Goal: Book appointment/travel/reservation

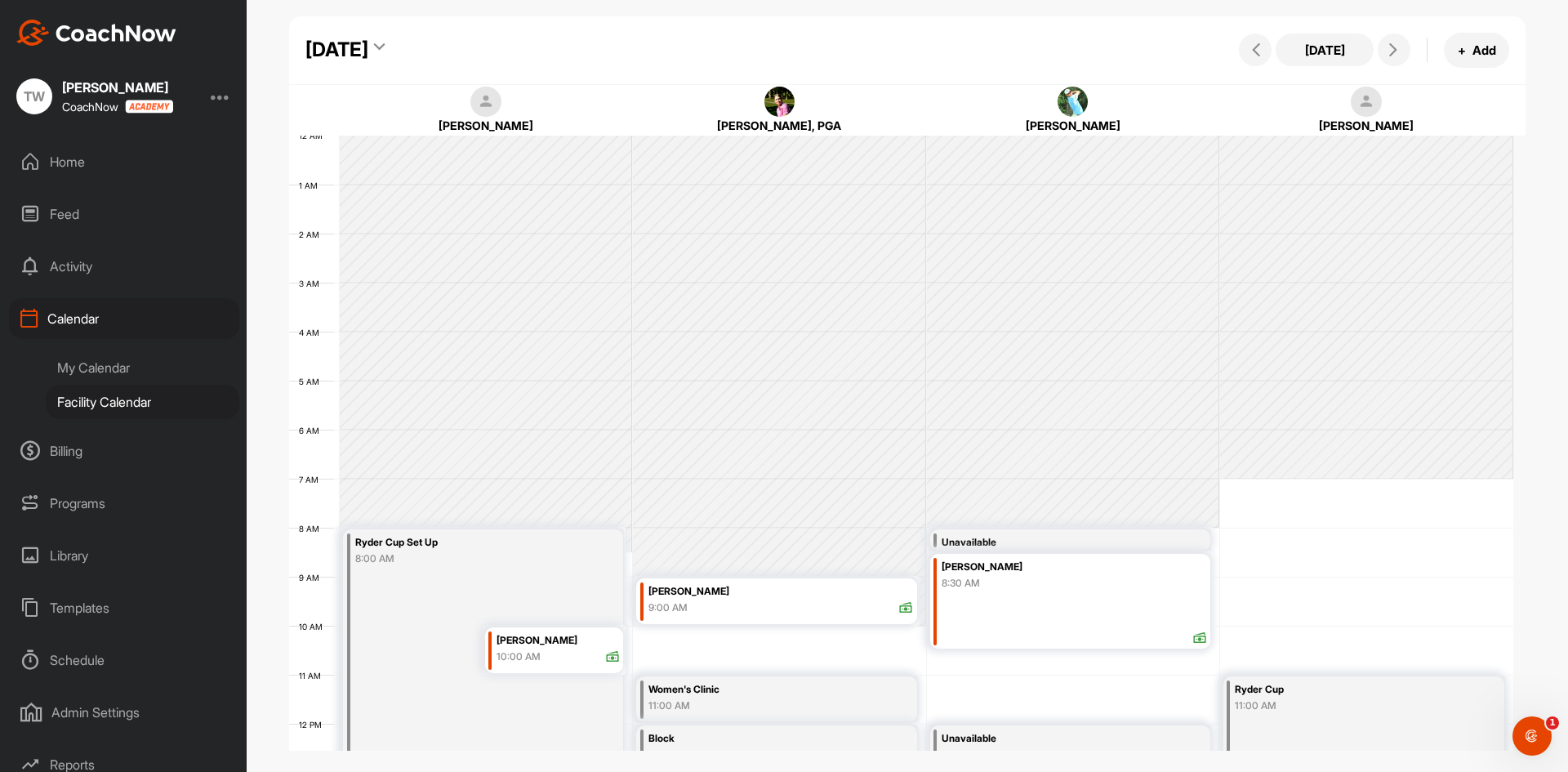
scroll to position [282, 0]
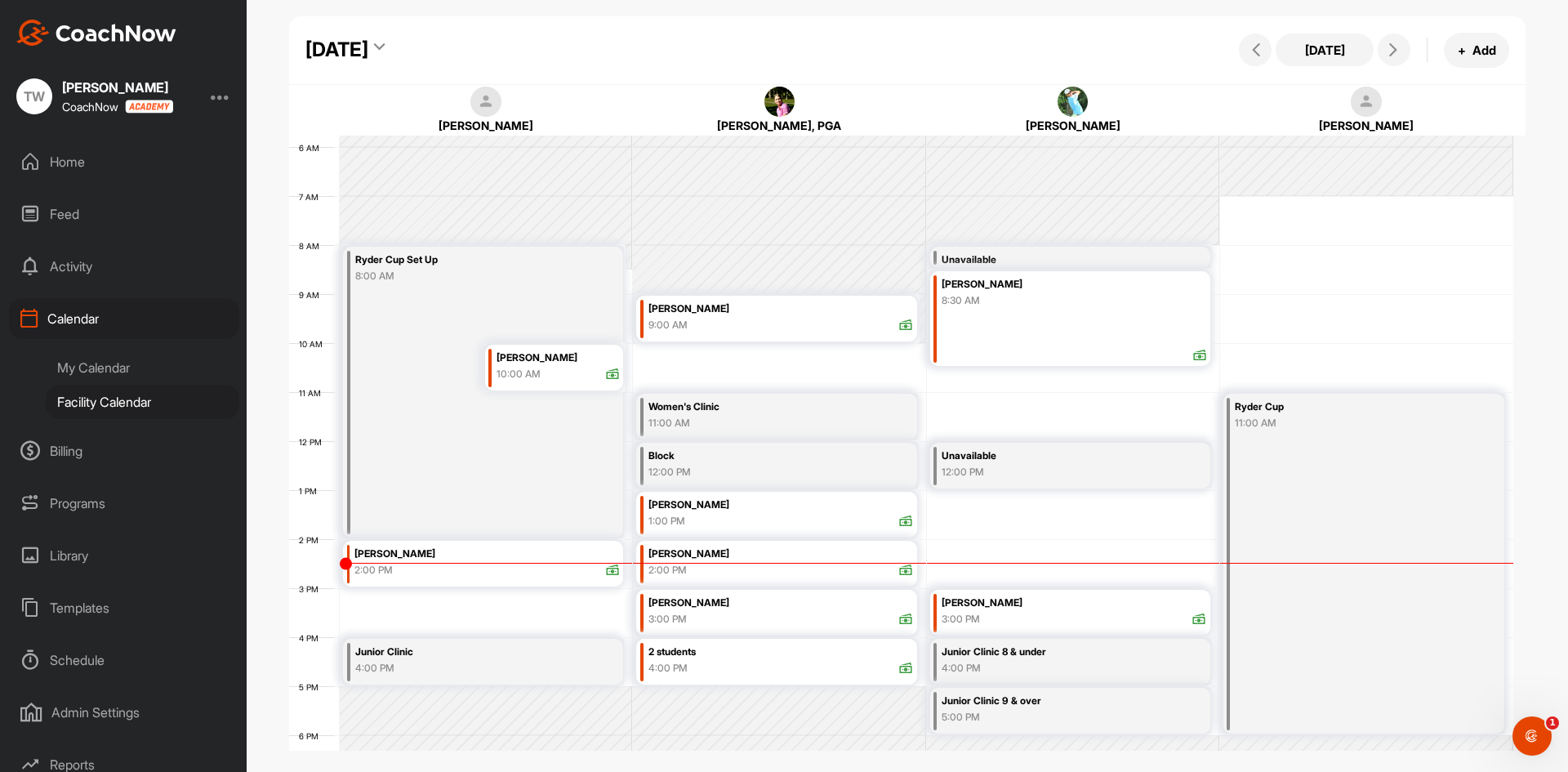
click at [368, 57] on div "[DATE]" at bounding box center [337, 50] width 63 height 30
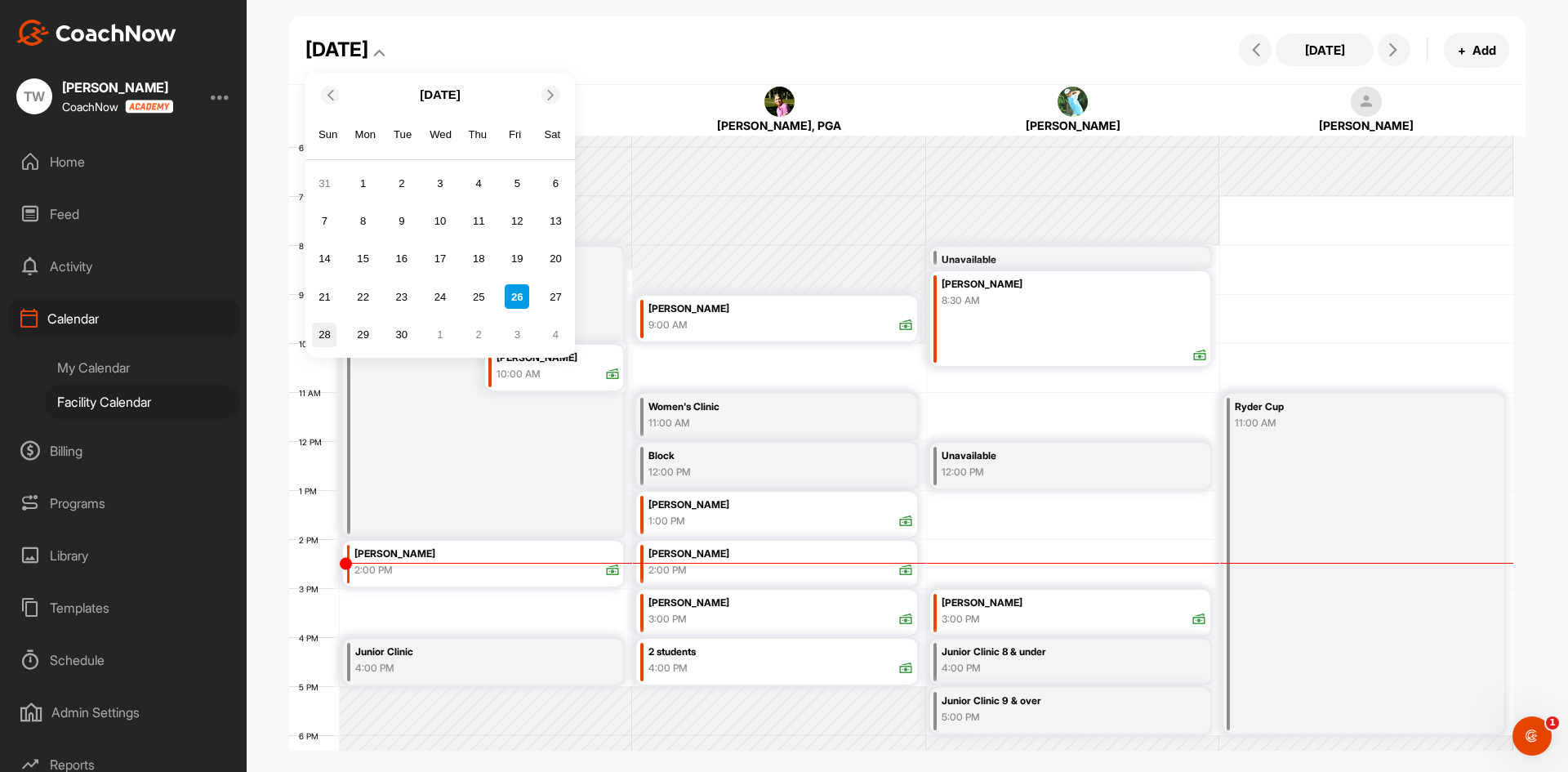
click at [325, 327] on div "28" at bounding box center [324, 335] width 25 height 25
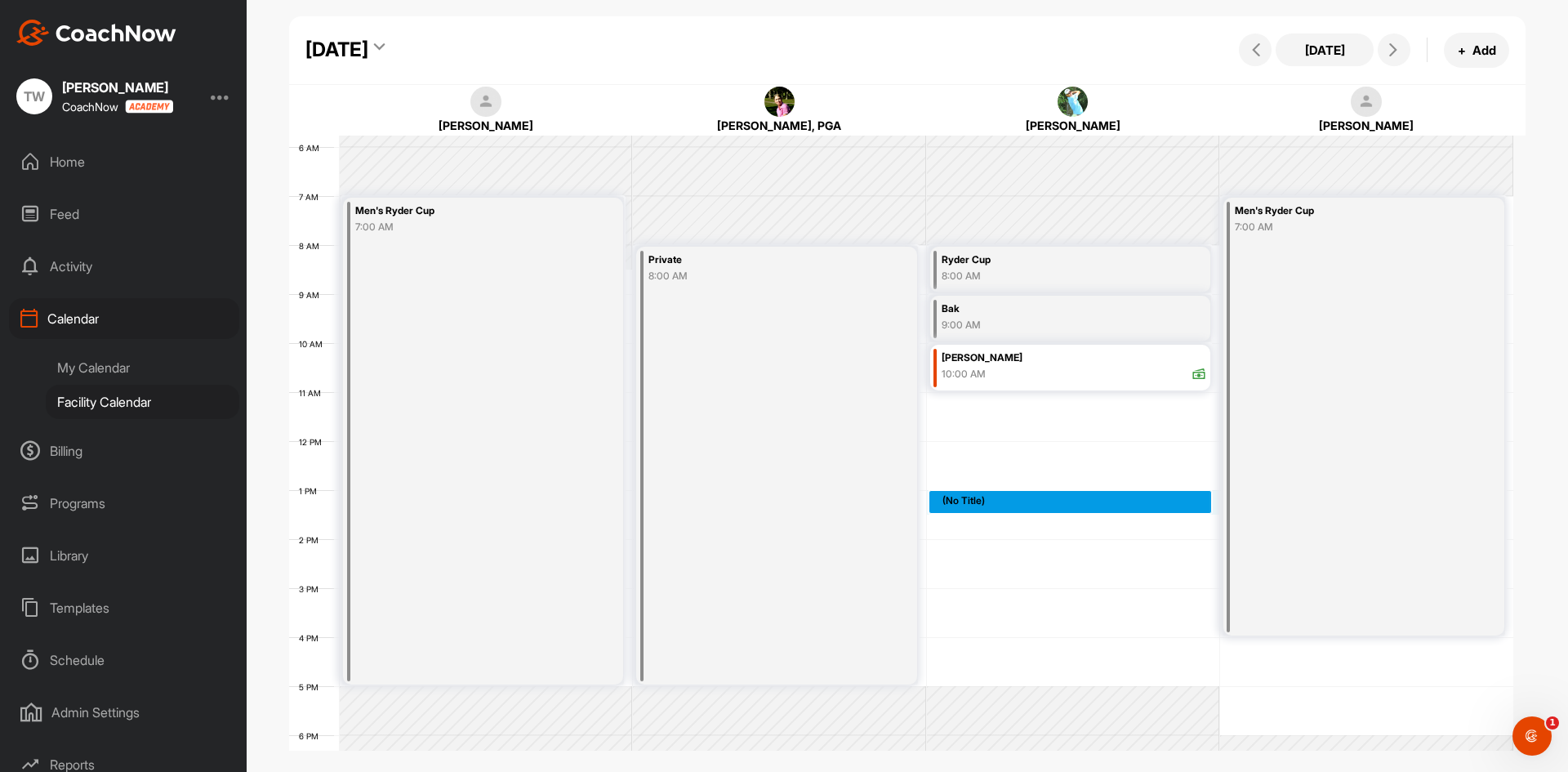
click at [942, 502] on div "12 AM 1 AM 2 AM 3 AM 4 AM 5 AM 6 AM 7 AM 8 AM 9 AM 10 AM 11 AM 12 PM 1 PM 2 PM …" at bounding box center [901, 441] width 1225 height 1177
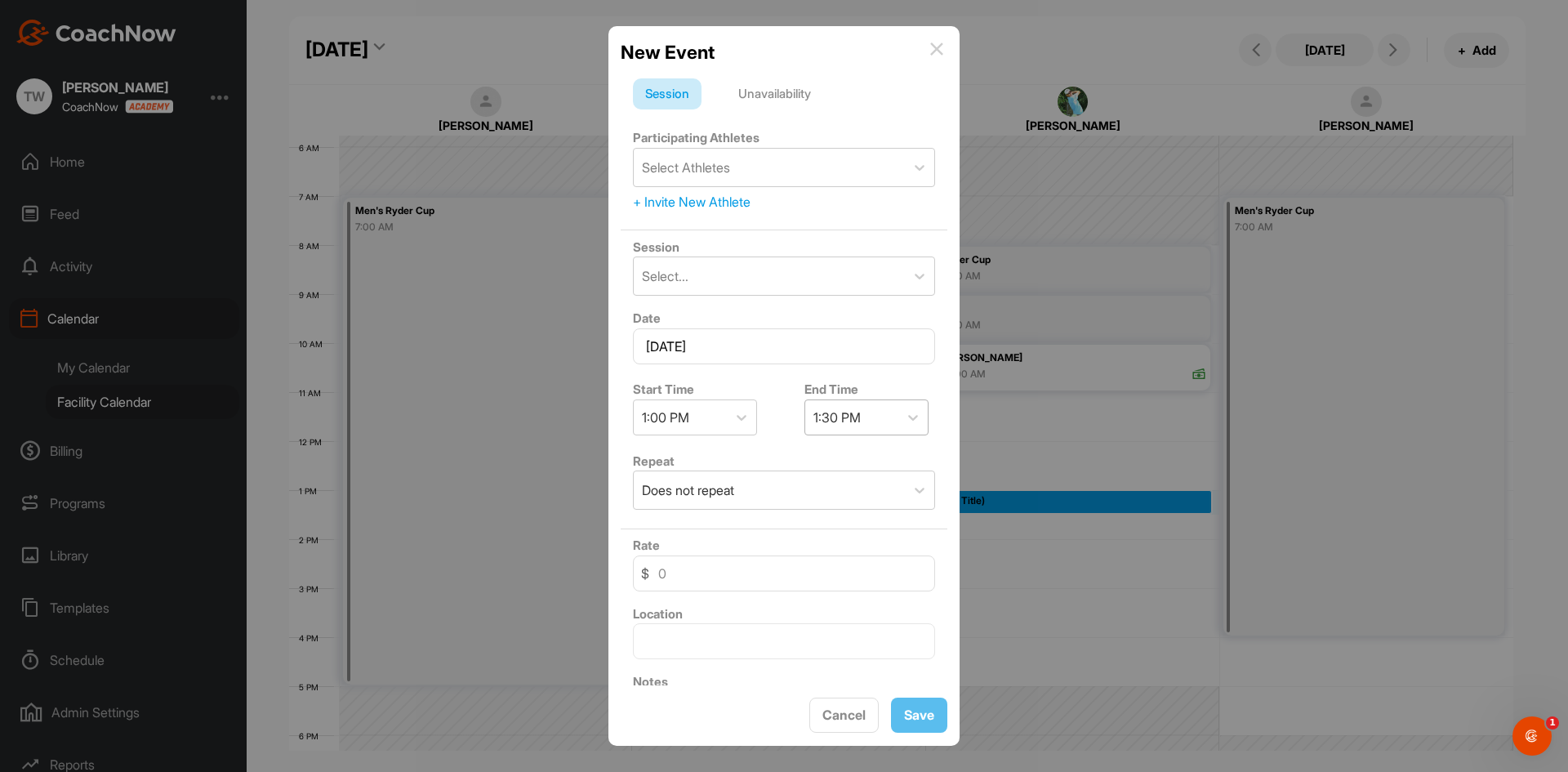
click at [880, 413] on div "1:30 PM" at bounding box center [852, 418] width 93 height 35
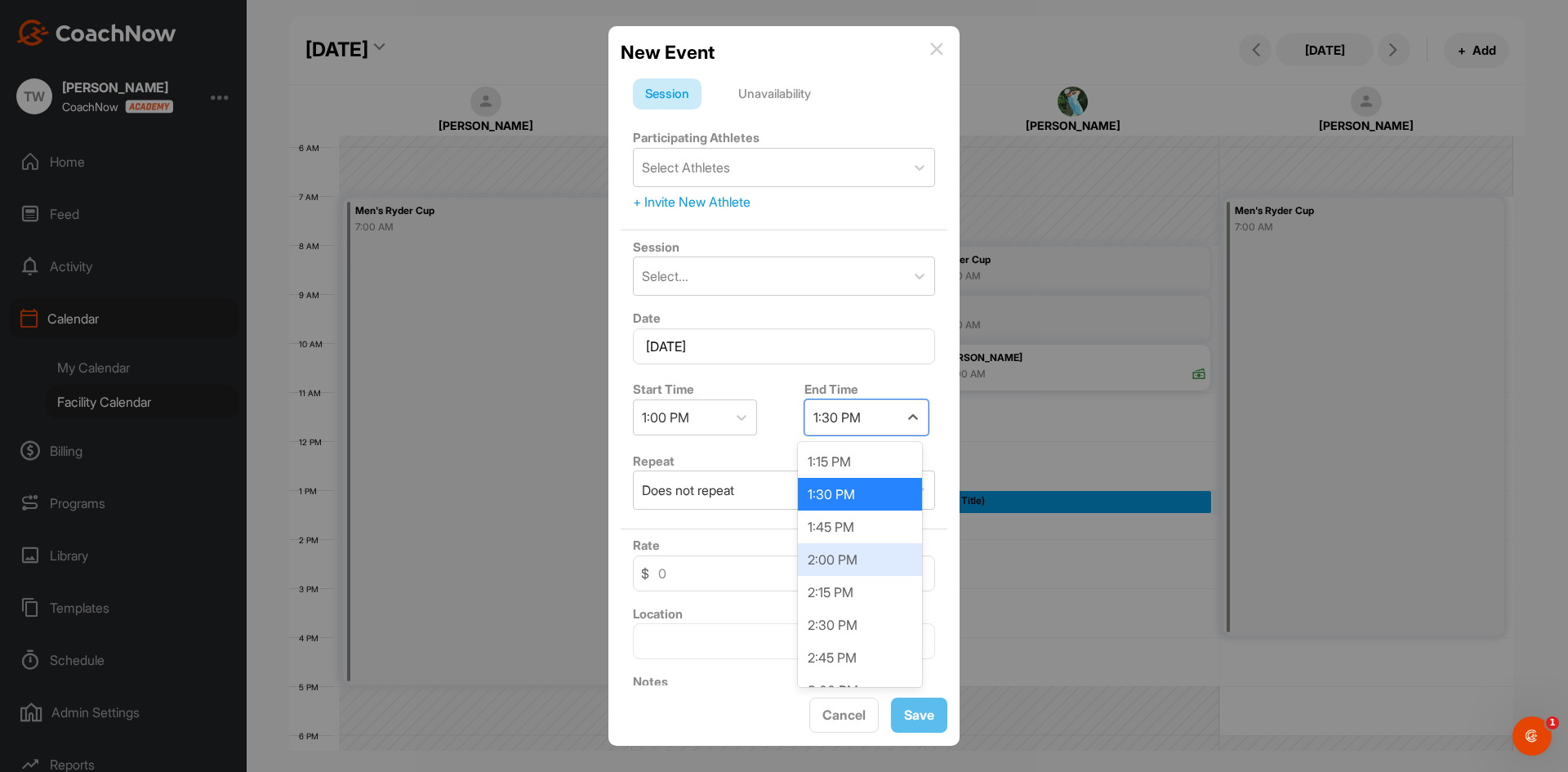
click at [856, 552] on div "2:00 PM" at bounding box center [860, 560] width 124 height 33
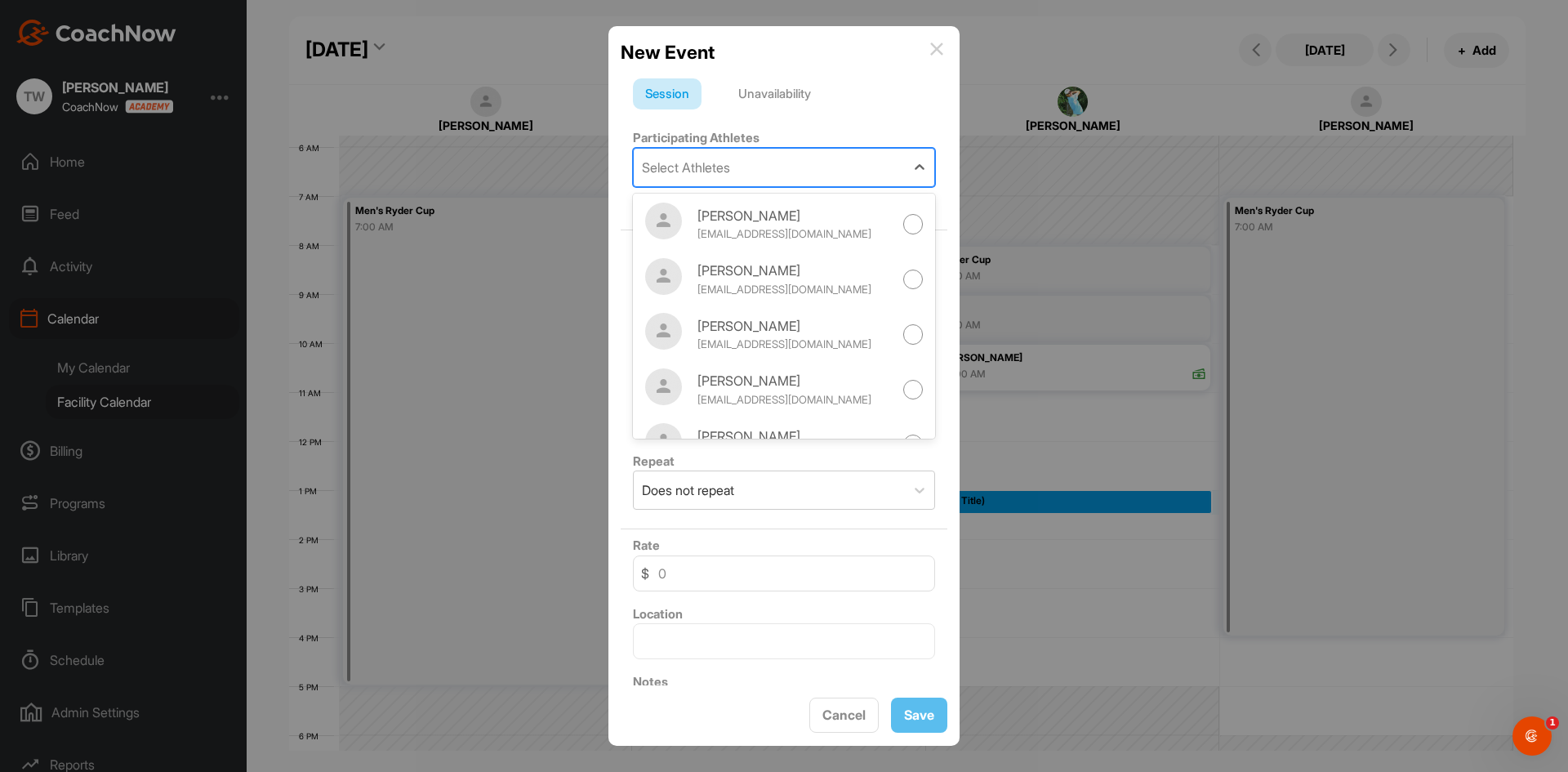
click at [782, 169] on div "Select Athletes" at bounding box center [769, 168] width 272 height 38
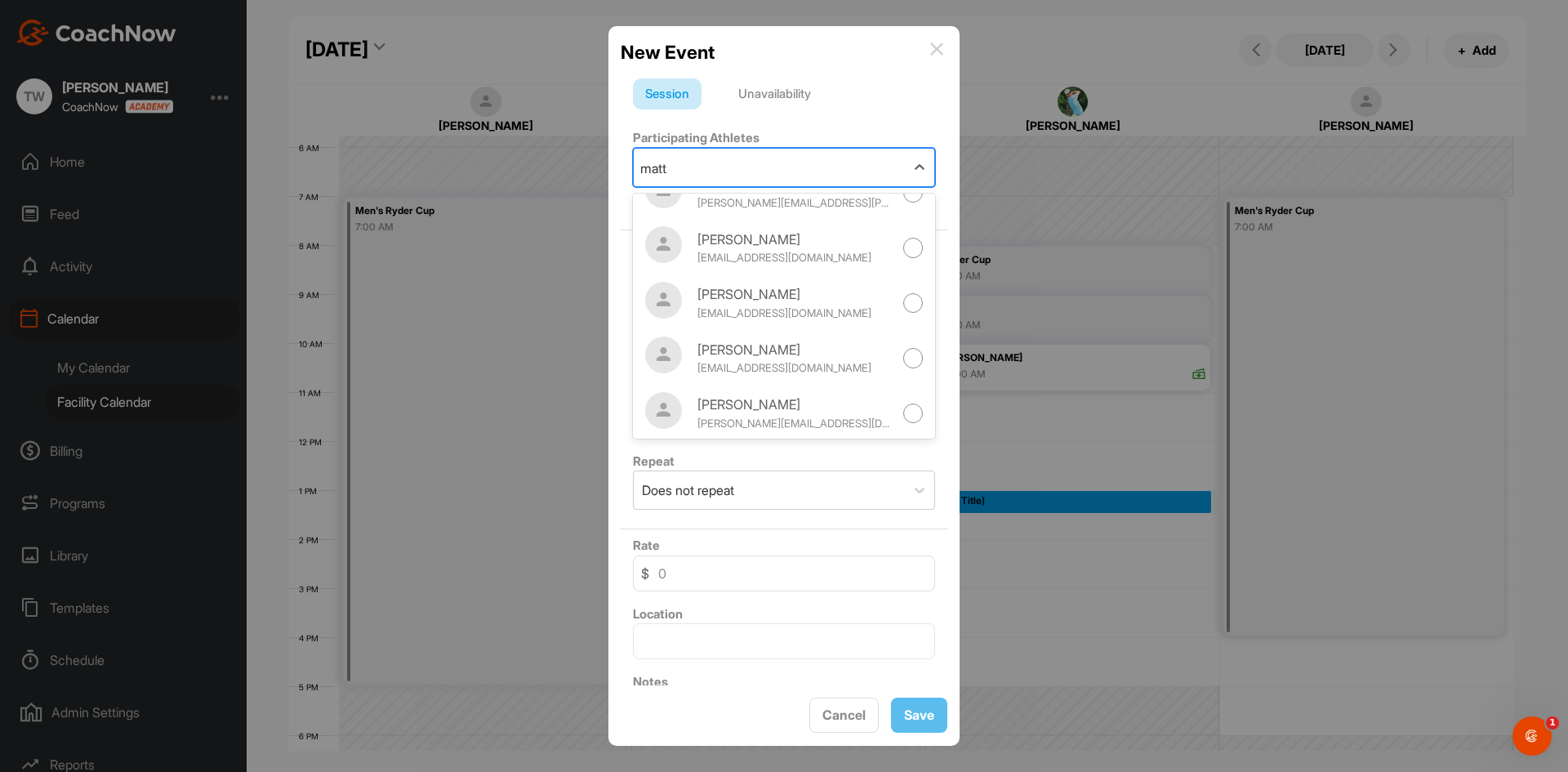
scroll to position [245, 0]
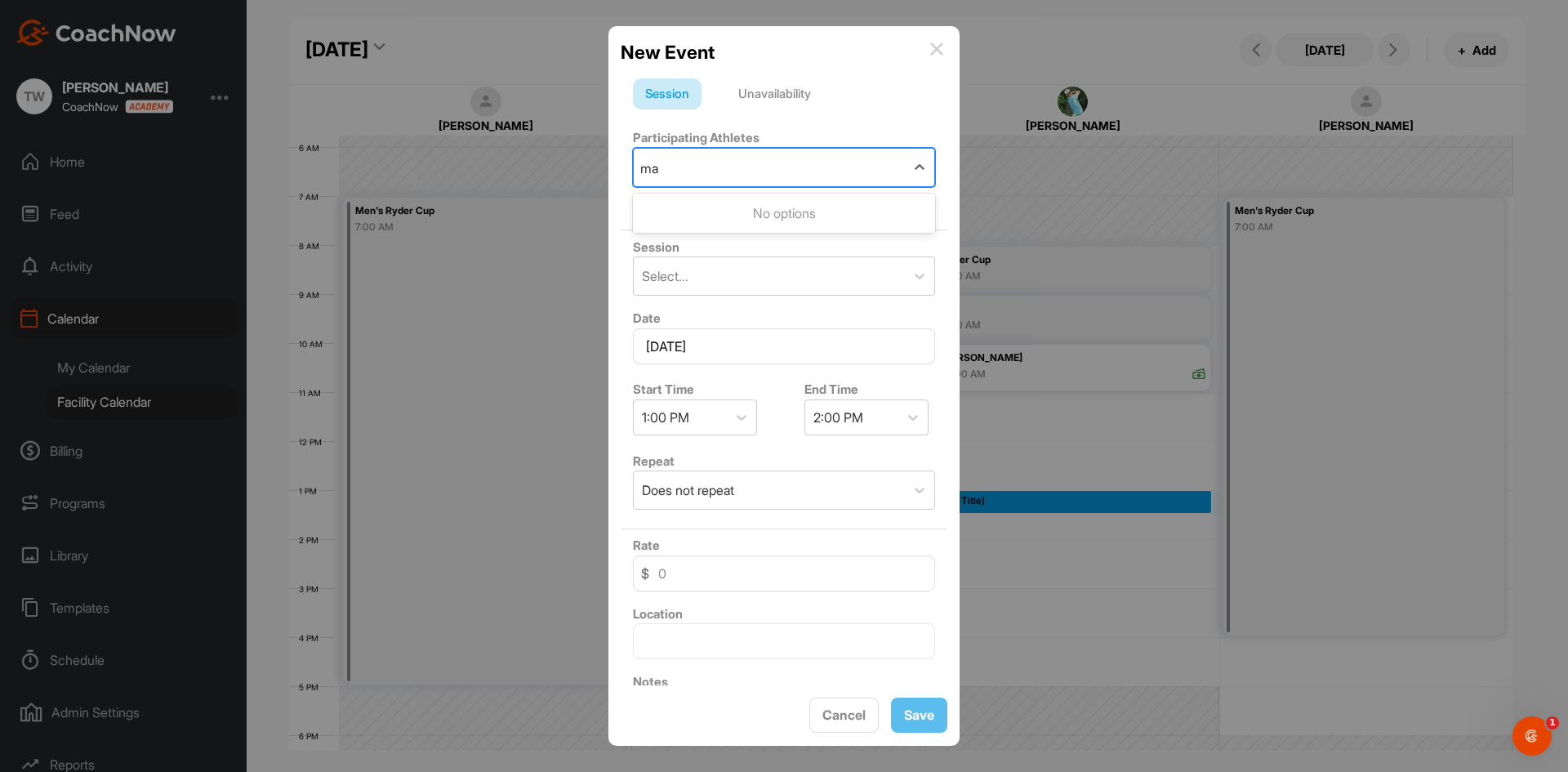
type input "m"
type input "two"
click at [716, 199] on div "+ Invite New Athlete" at bounding box center [784, 202] width 302 height 20
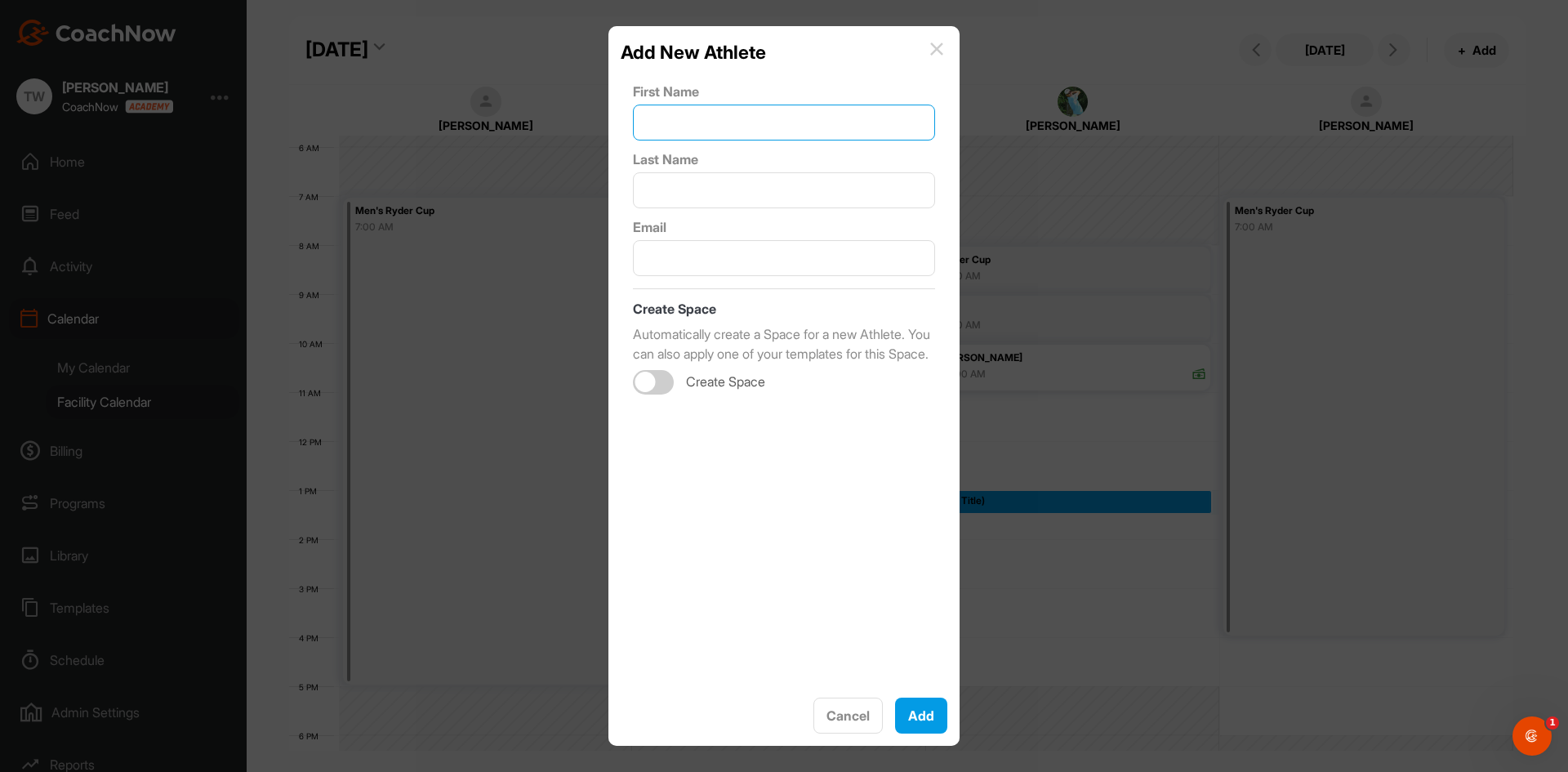
click at [805, 135] on input "text" at bounding box center [784, 123] width 302 height 36
type input "m"
type input "A"
type input "[PERSON_NAME]"
click at [875, 181] on input "text" at bounding box center [784, 191] width 302 height 36
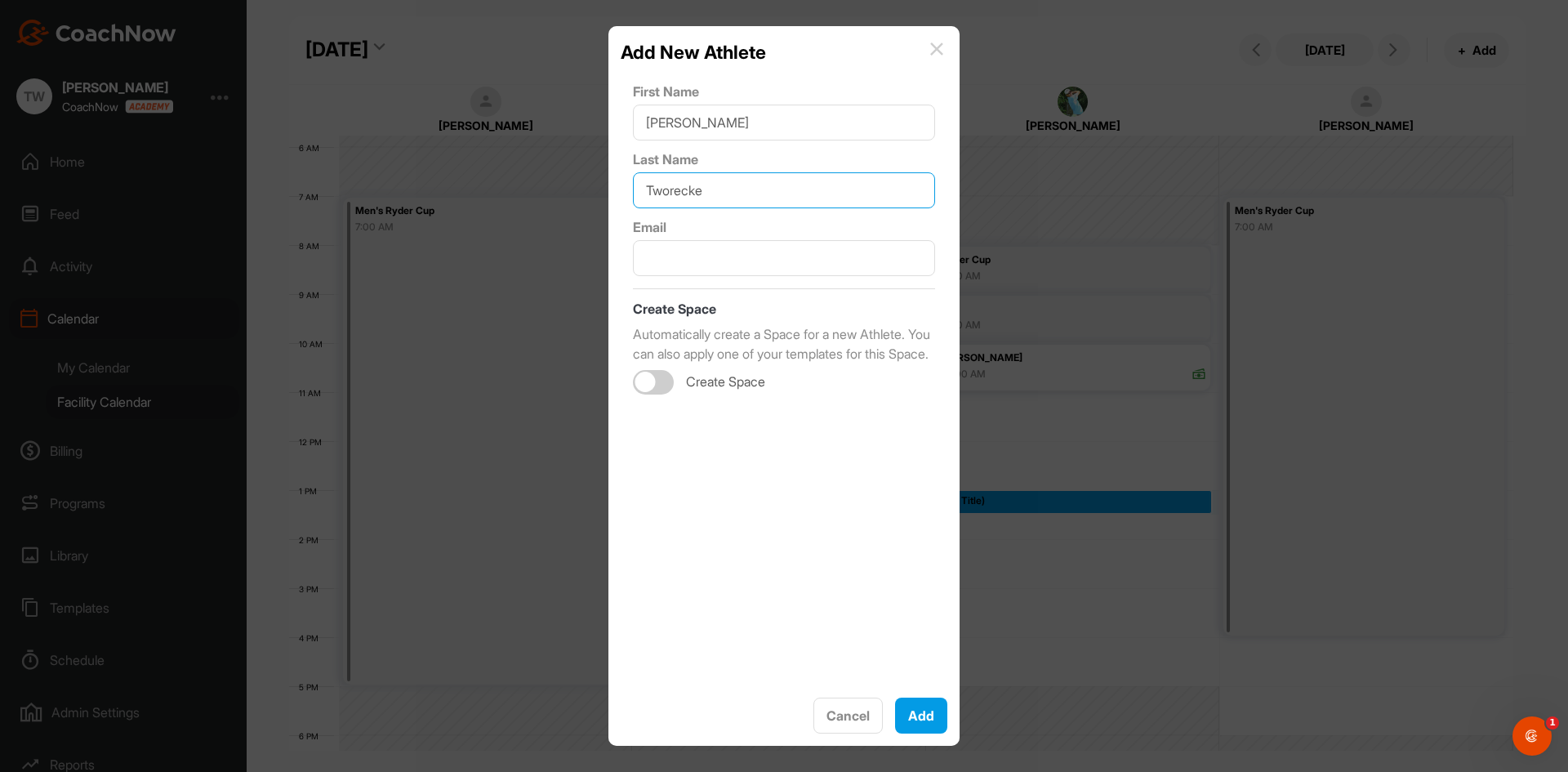
type input "Tworecke"
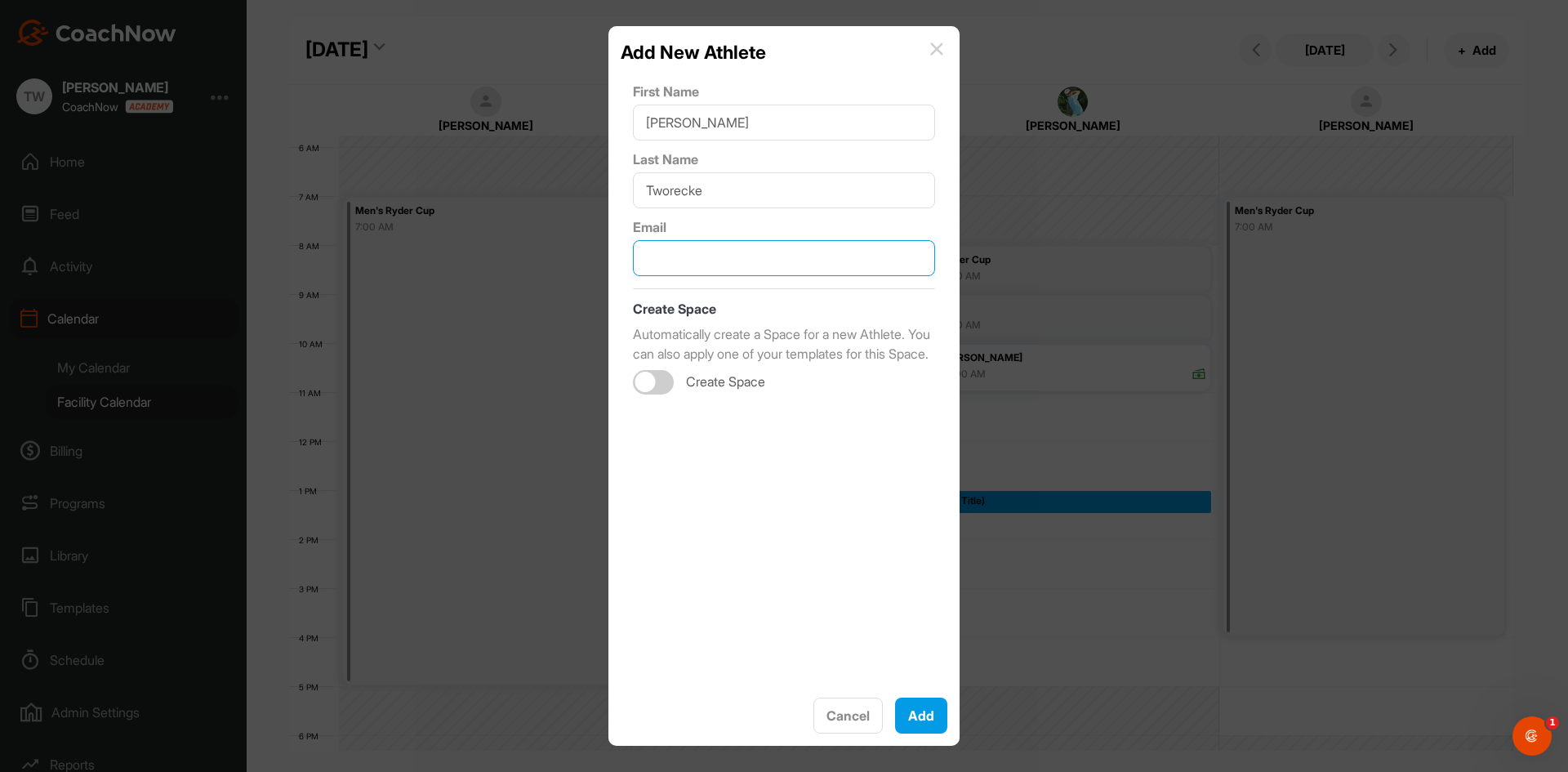
click at [669, 261] on input "text" at bounding box center [784, 258] width 302 height 36
paste input "[EMAIL_ADDRESS][DOMAIN_NAME]"
click at [666, 395] on div at bounding box center [653, 382] width 40 height 25
type input "[EMAIL_ADDRESS][DOMAIN_NAME]"
checkbox input "true"
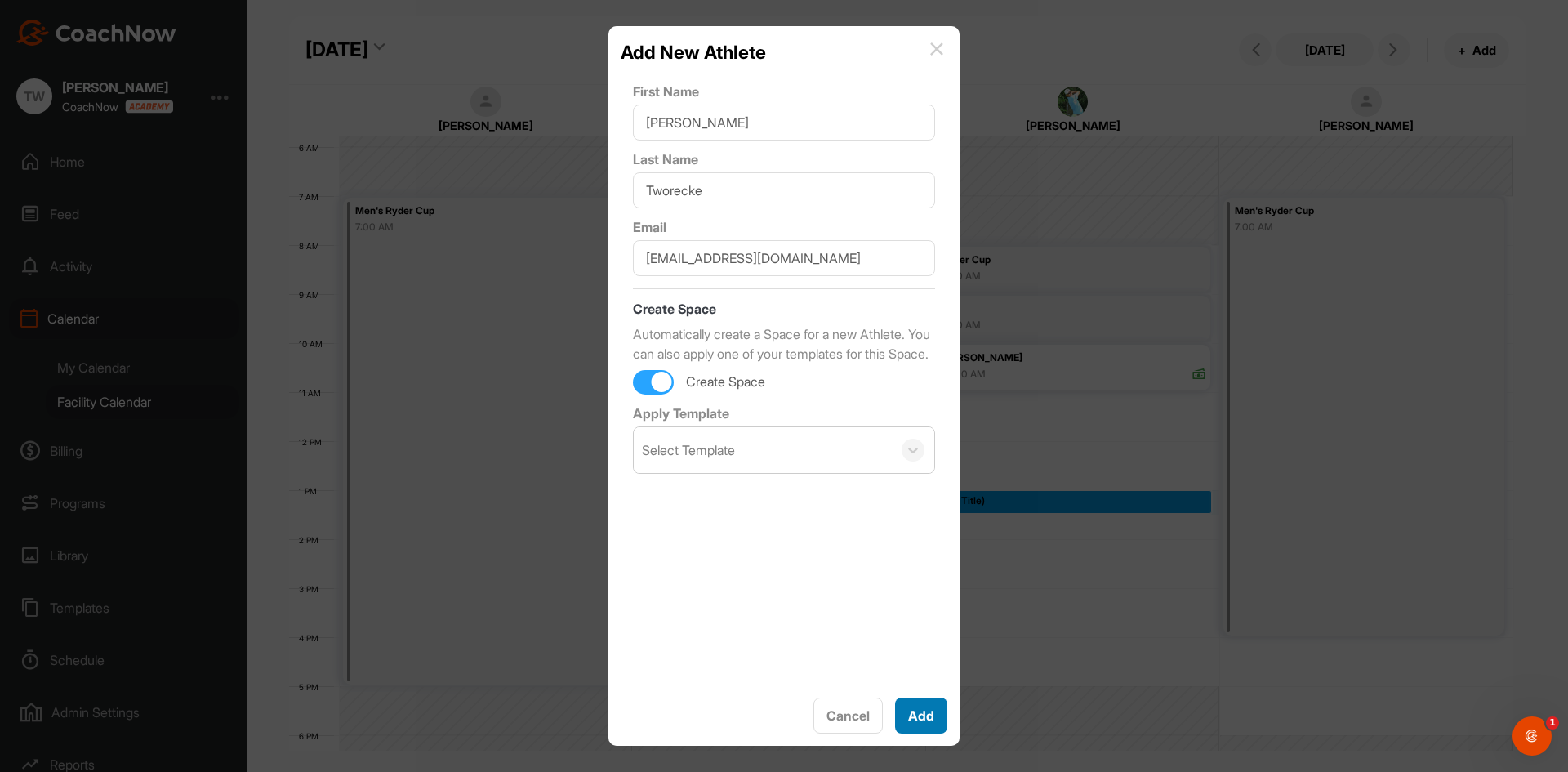
click at [936, 727] on button "Add" at bounding box center [921, 716] width 52 height 36
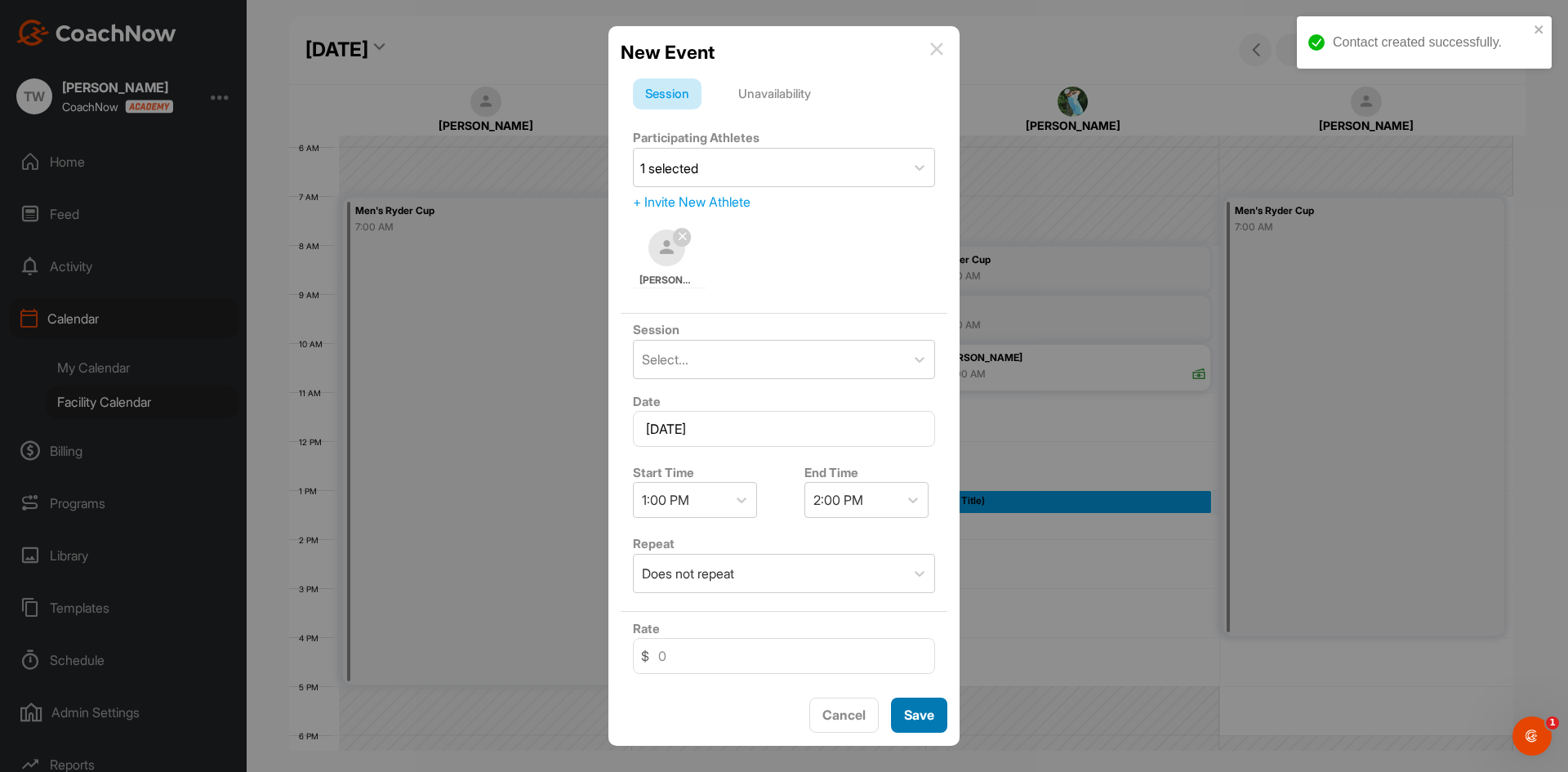
click at [916, 711] on span "Save" at bounding box center [919, 715] width 31 height 17
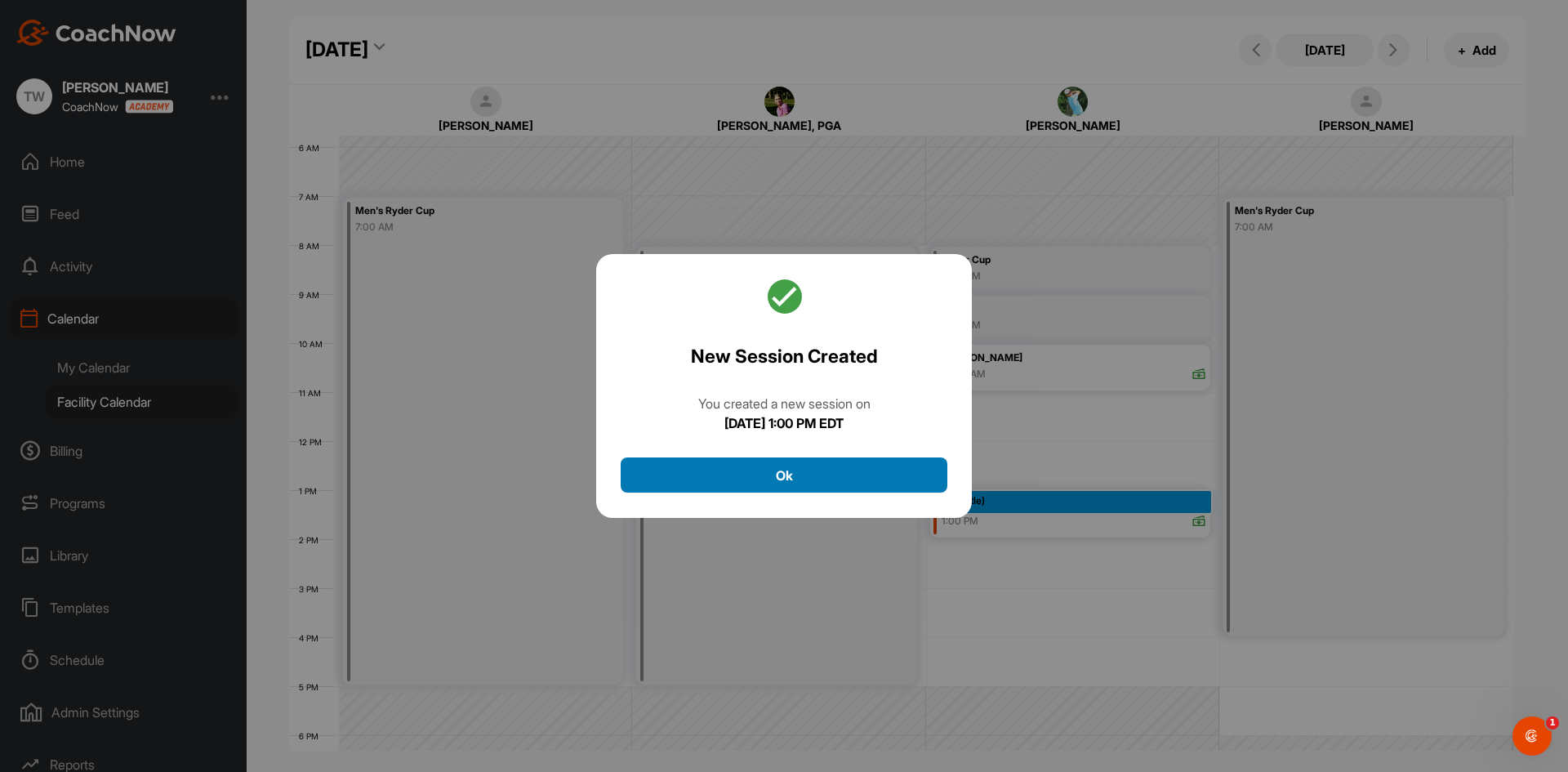
click at [809, 481] on button "Ok" at bounding box center [784, 475] width 327 height 36
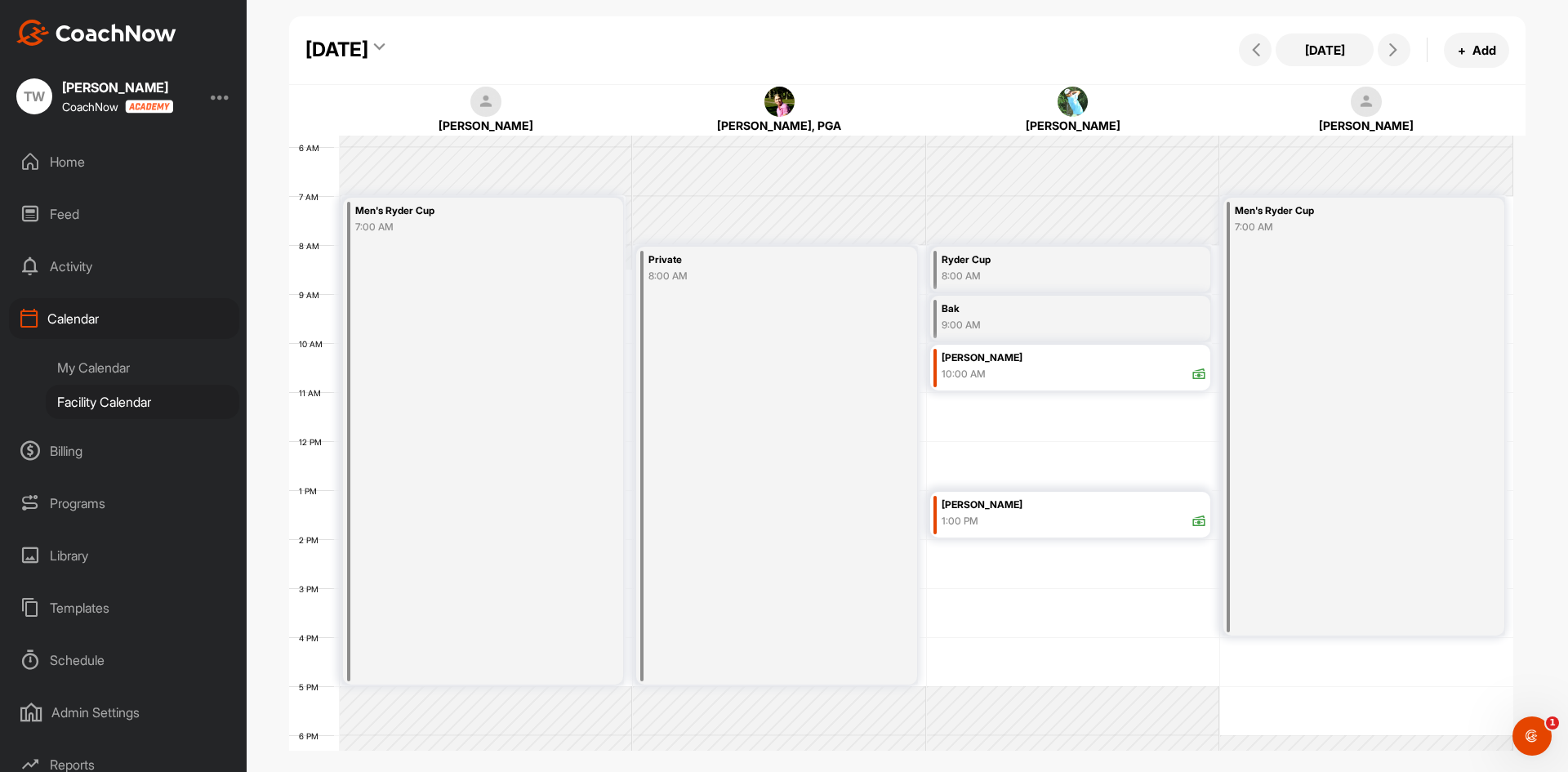
click at [368, 50] on div "[DATE]" at bounding box center [337, 50] width 63 height 30
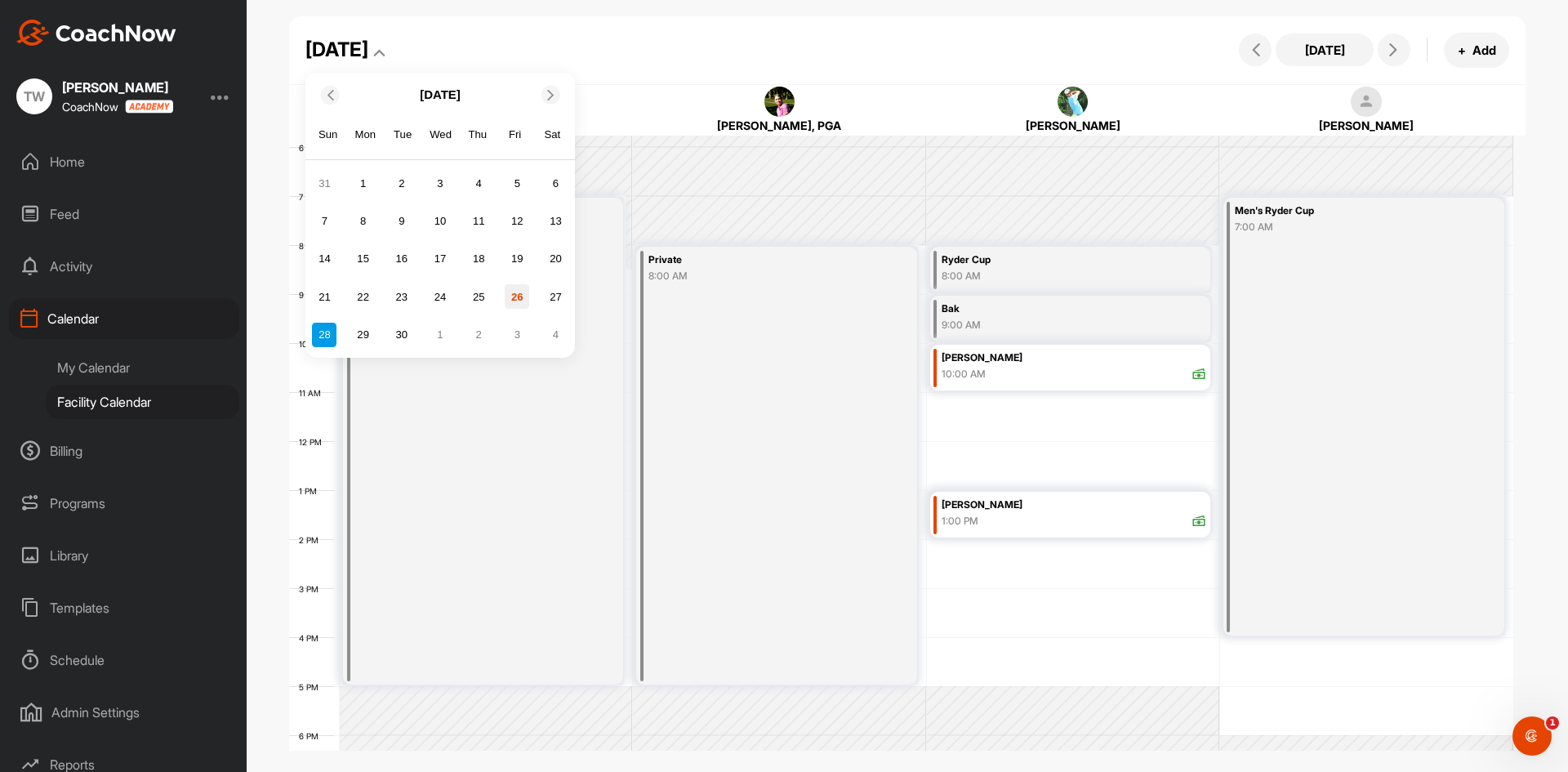
click at [516, 293] on div "26" at bounding box center [517, 296] width 25 height 25
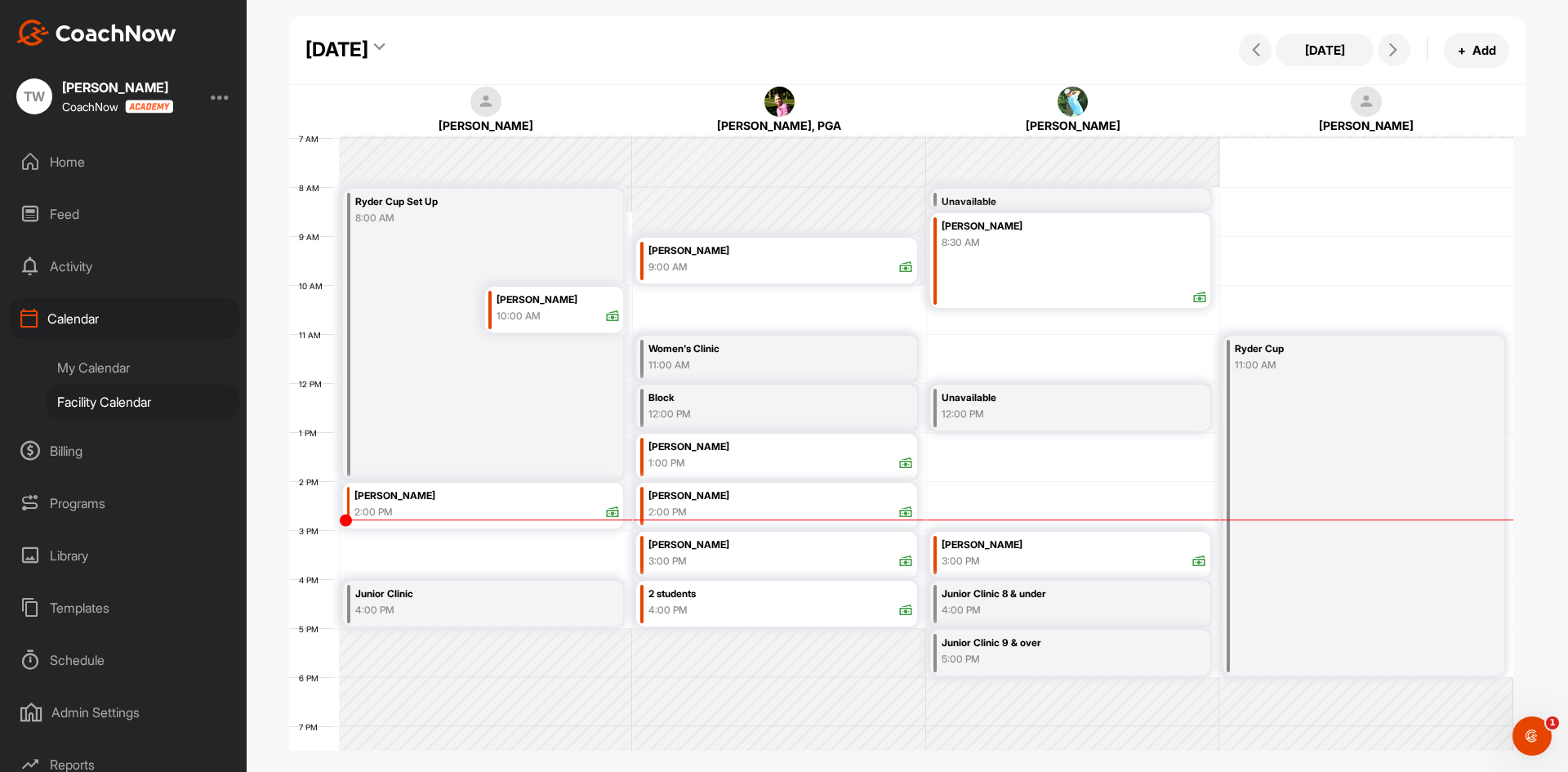
scroll to position [364, 0]
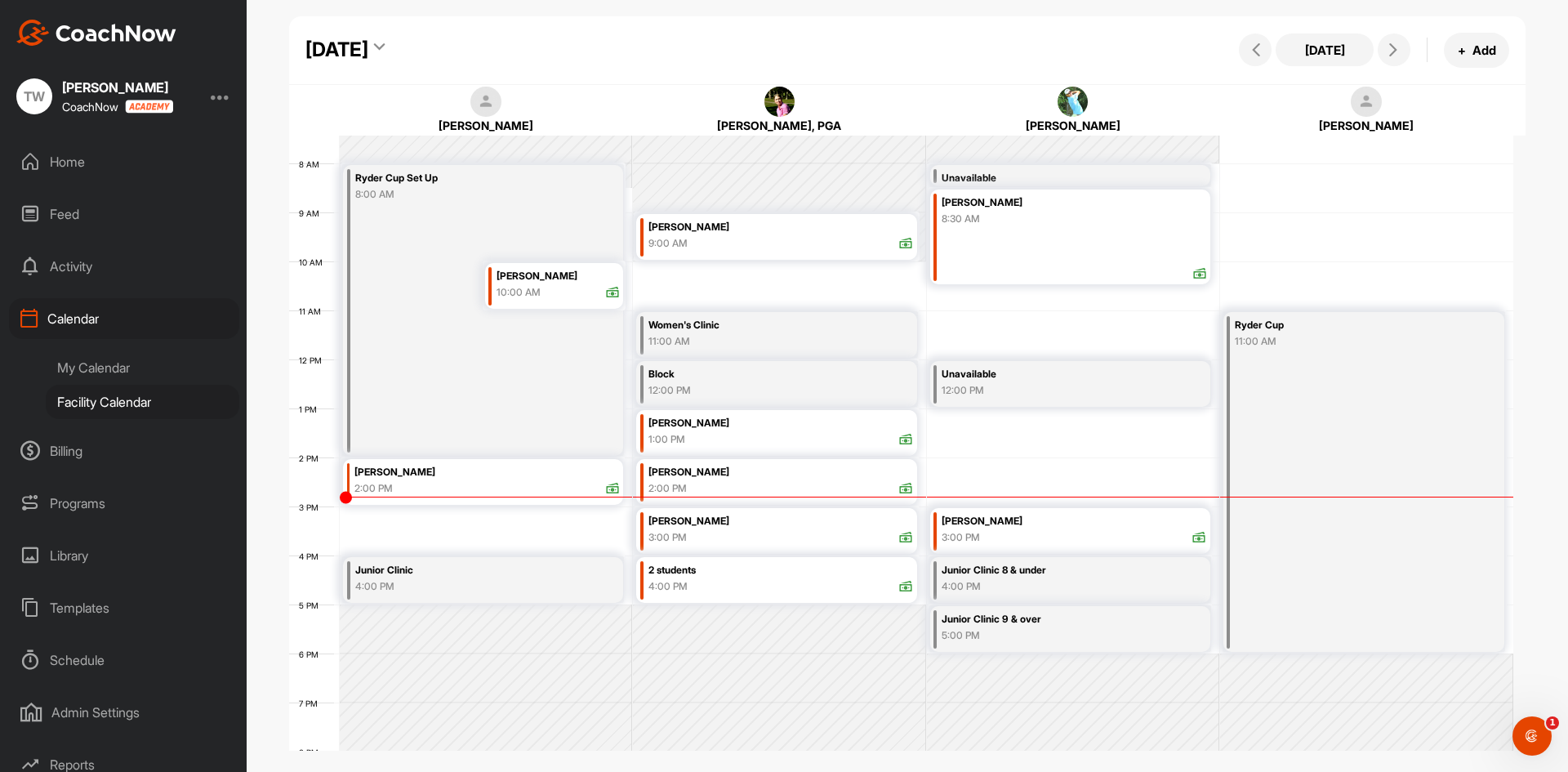
click at [368, 47] on div "[DATE]" at bounding box center [337, 50] width 63 height 30
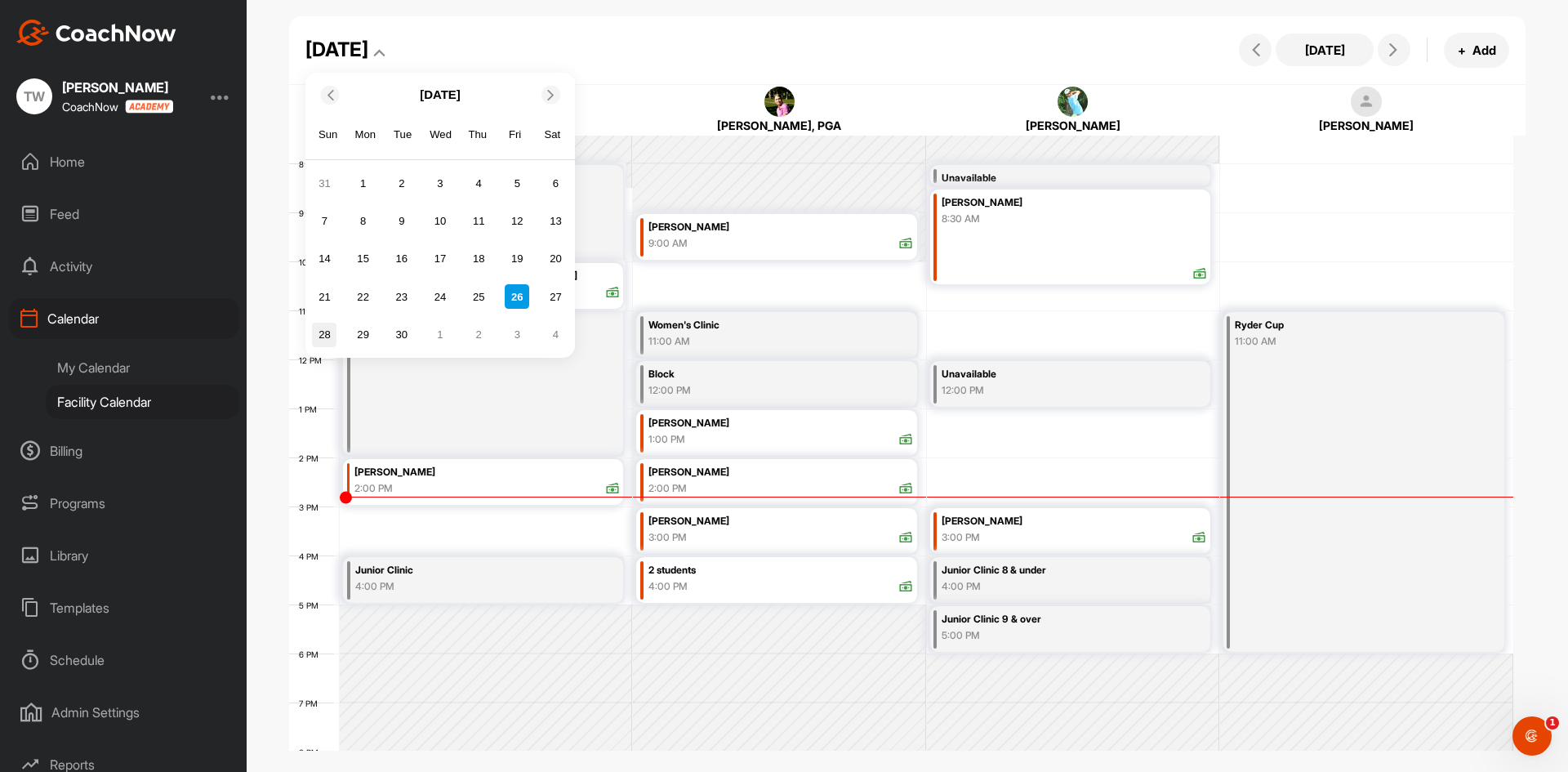
click at [333, 340] on div "28" at bounding box center [324, 335] width 25 height 25
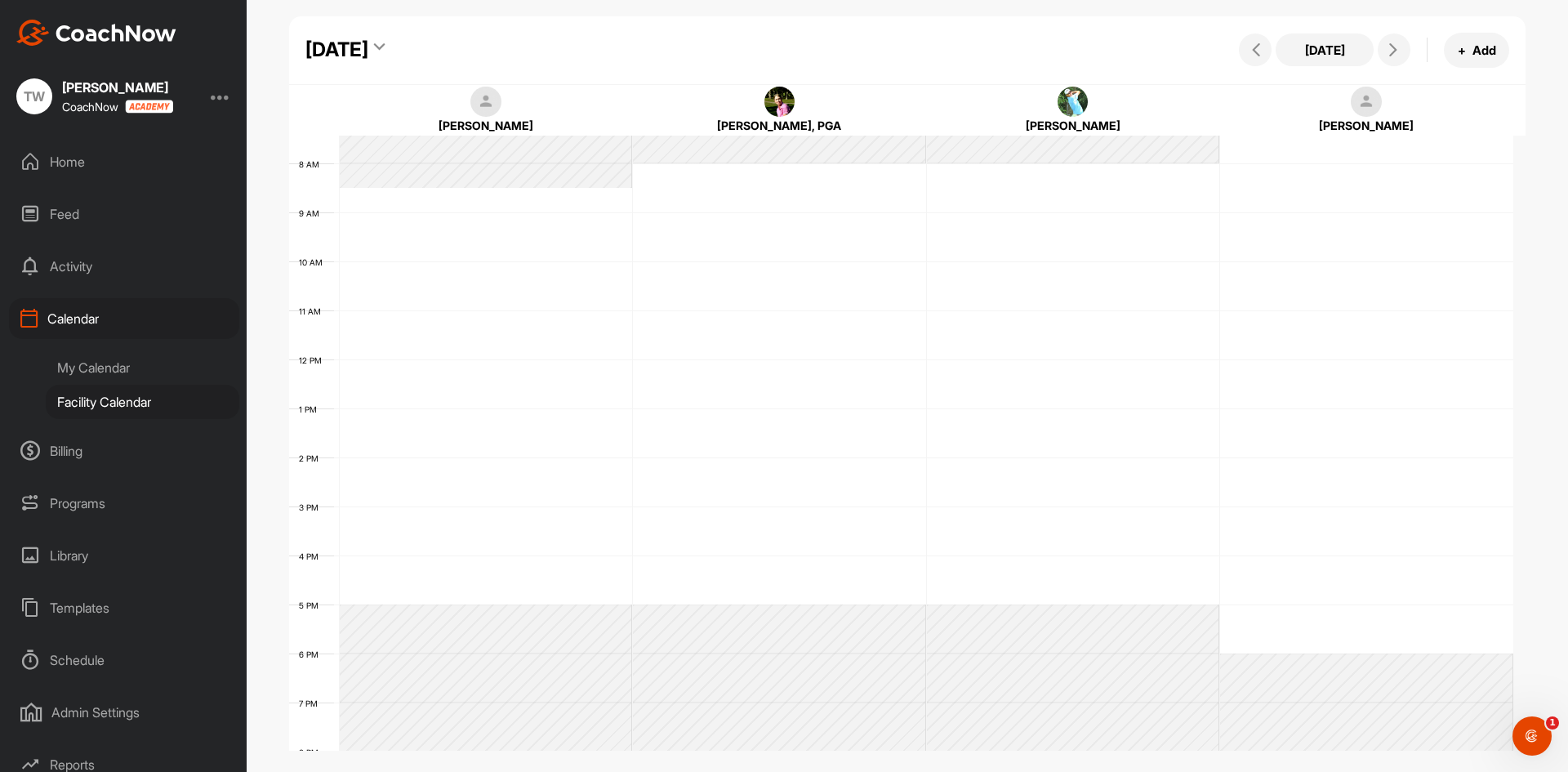
scroll to position [282, 0]
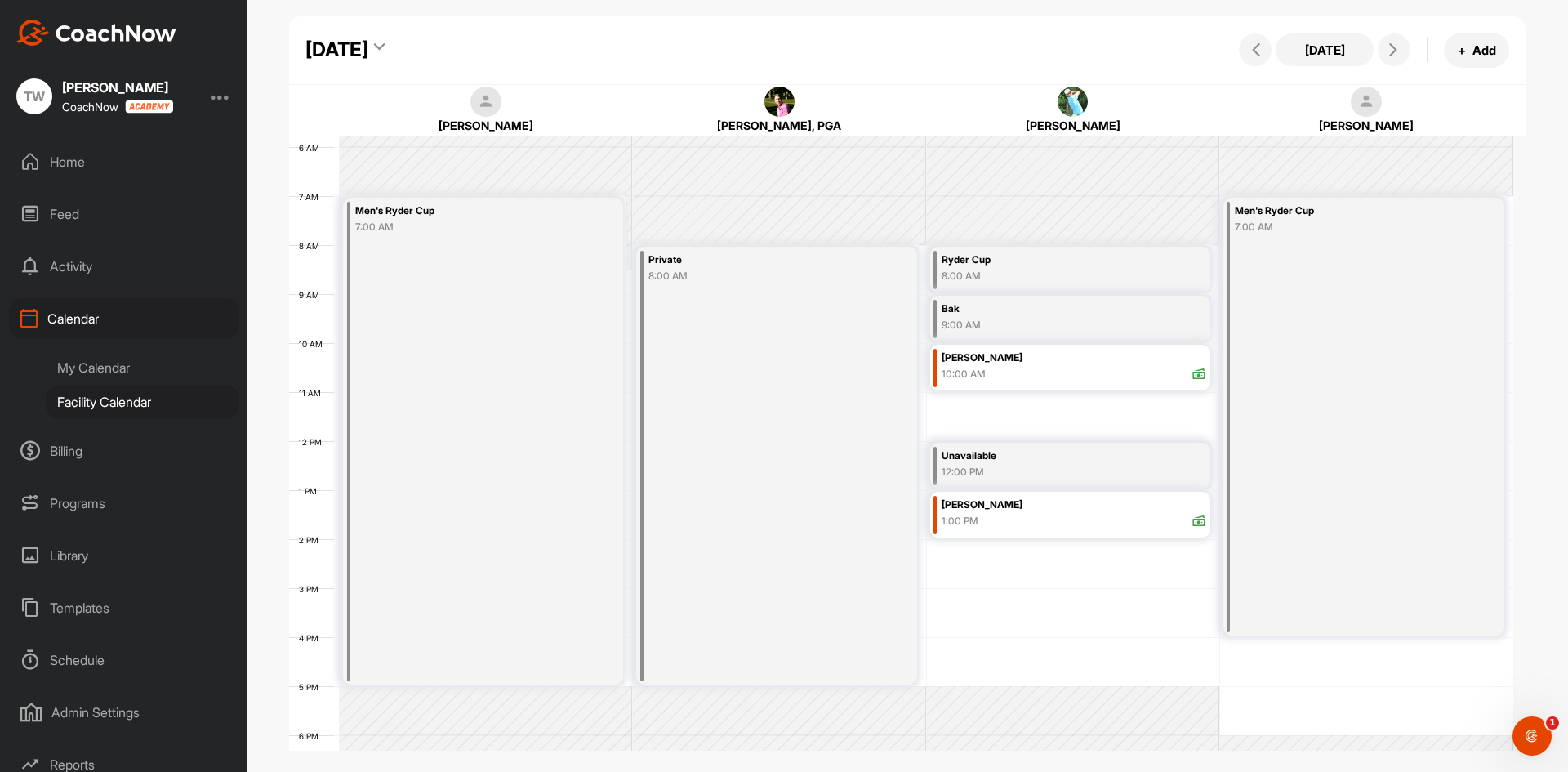
click at [1410, 489] on div "Men's Ryder Cup 7:00 AM" at bounding box center [1364, 417] width 281 height 438
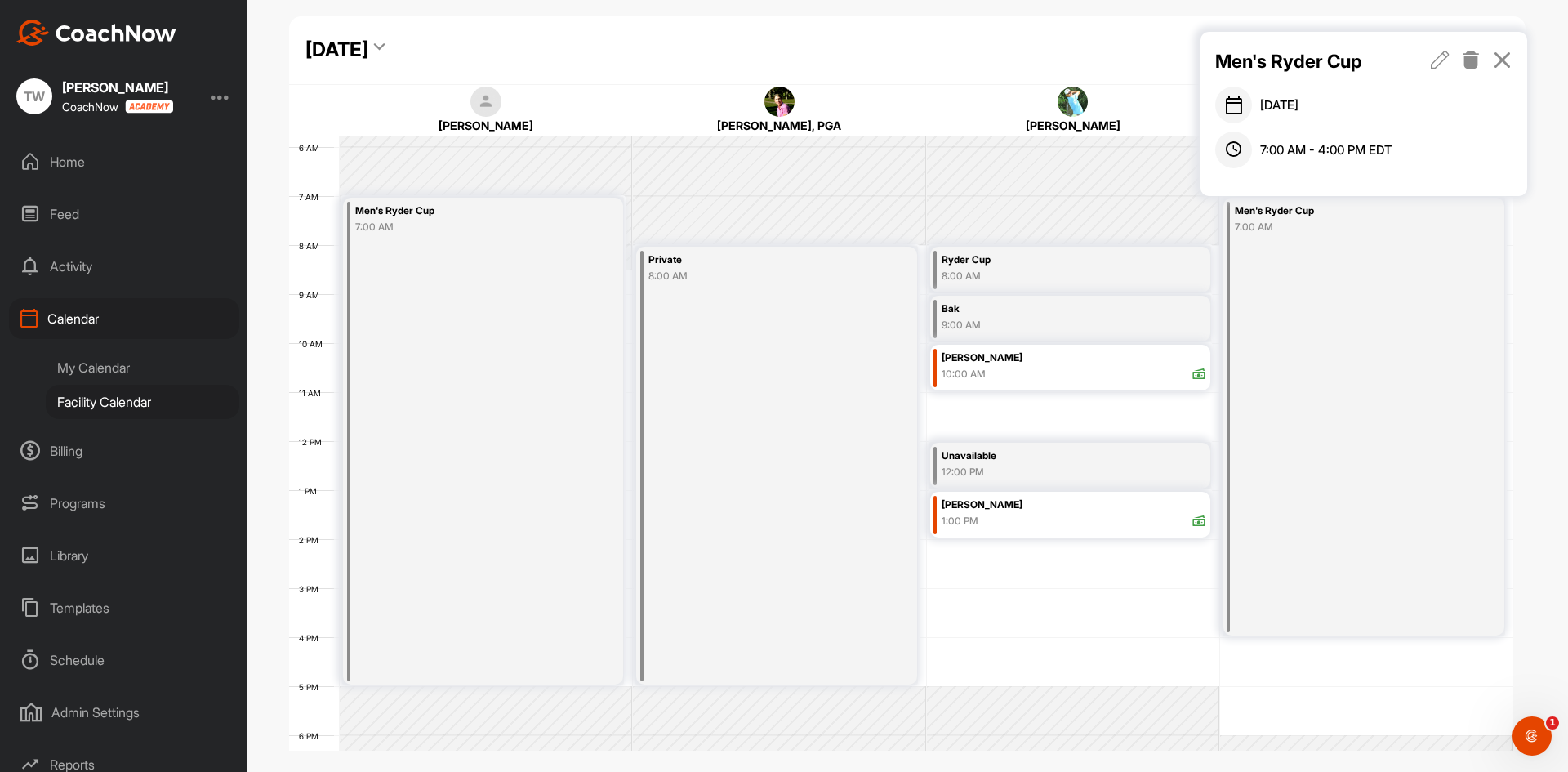
click at [1443, 59] on icon at bounding box center [1440, 59] width 19 height 18
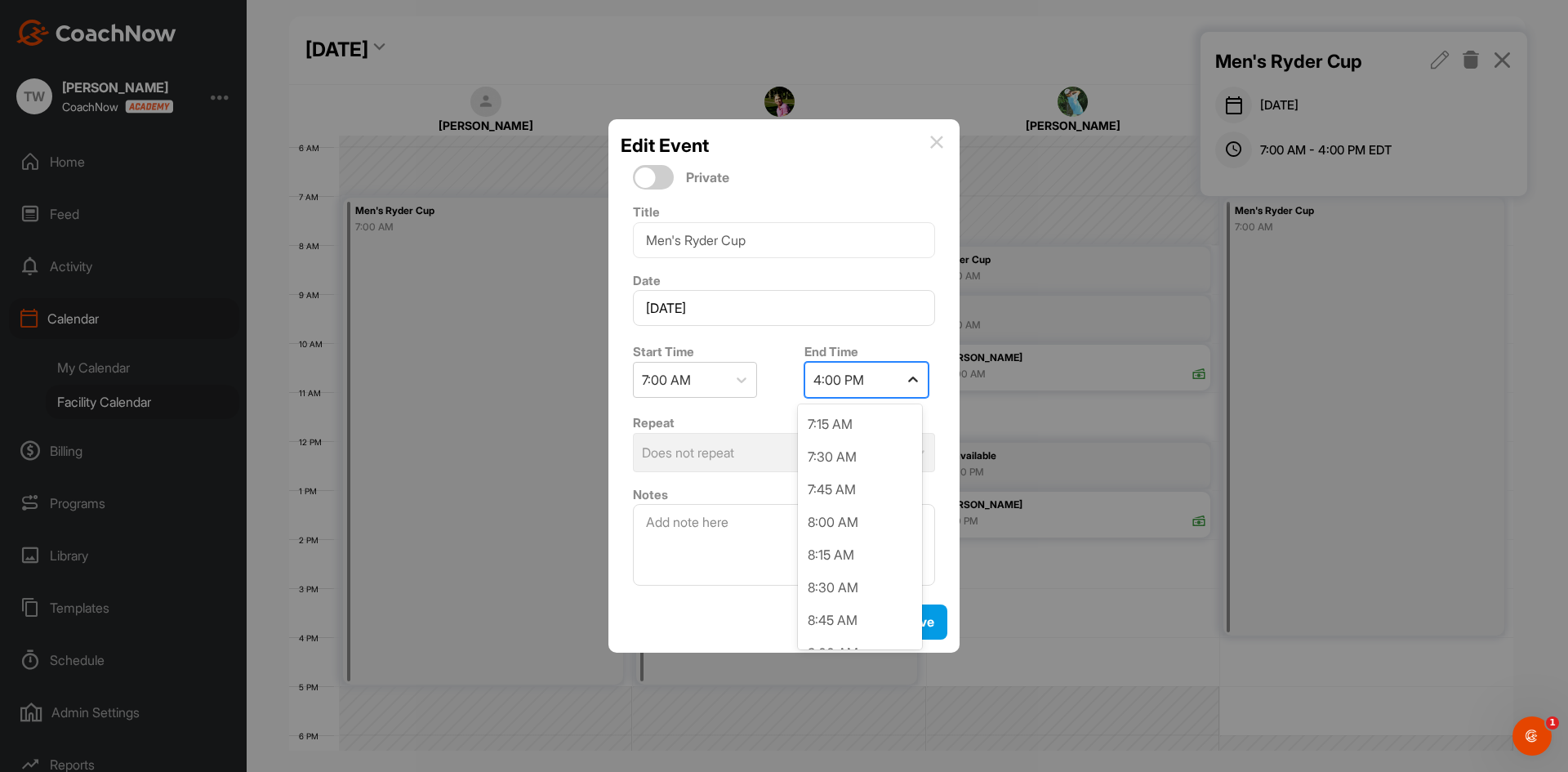
scroll to position [945, 0]
click at [906, 381] on icon at bounding box center [914, 380] width 17 height 17
click at [837, 588] on div "5:00 PM" at bounding box center [860, 590] width 124 height 33
click at [915, 620] on span "Save" at bounding box center [919, 622] width 31 height 17
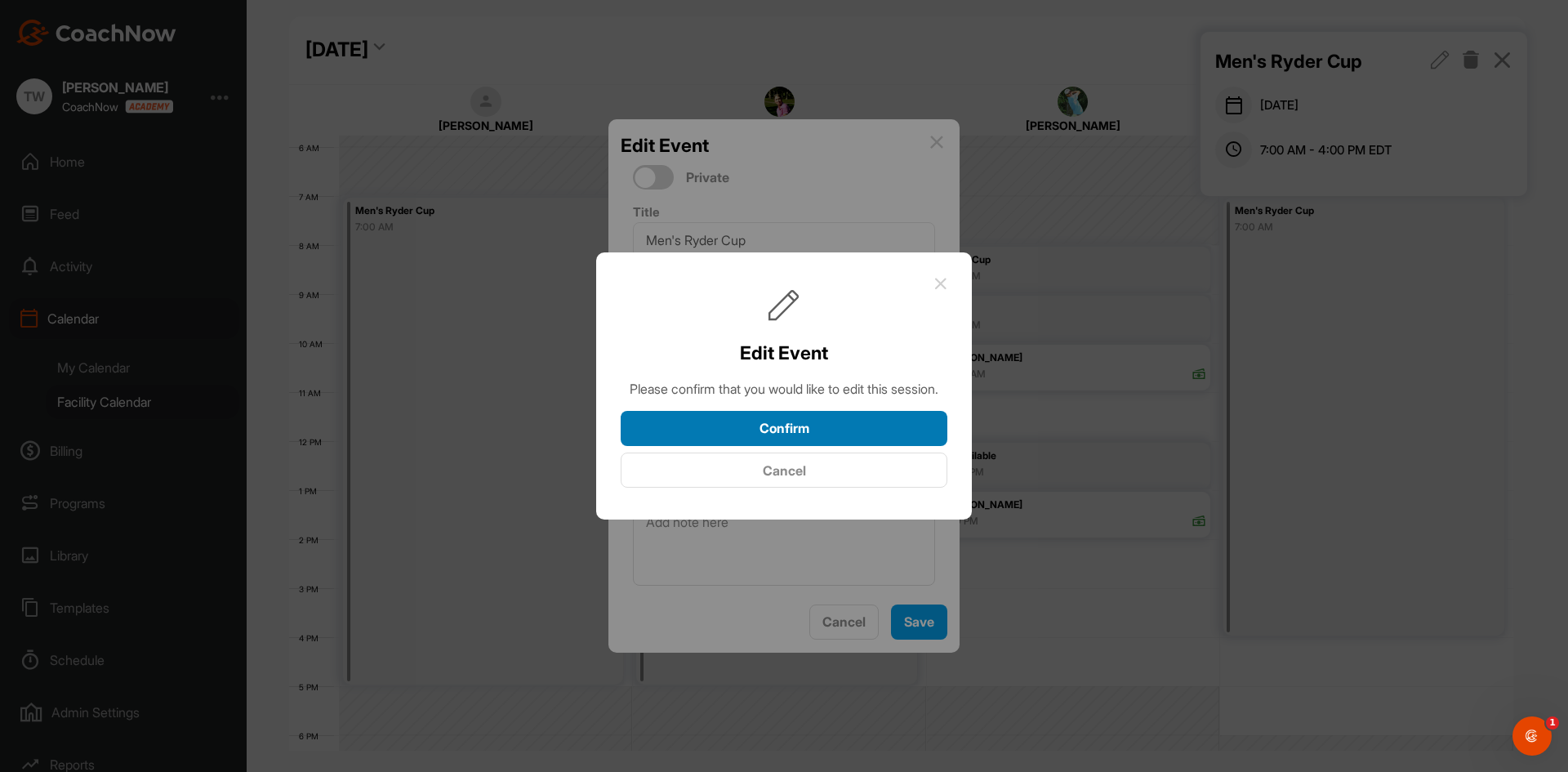
click at [805, 439] on button "Confirm" at bounding box center [784, 429] width 327 height 36
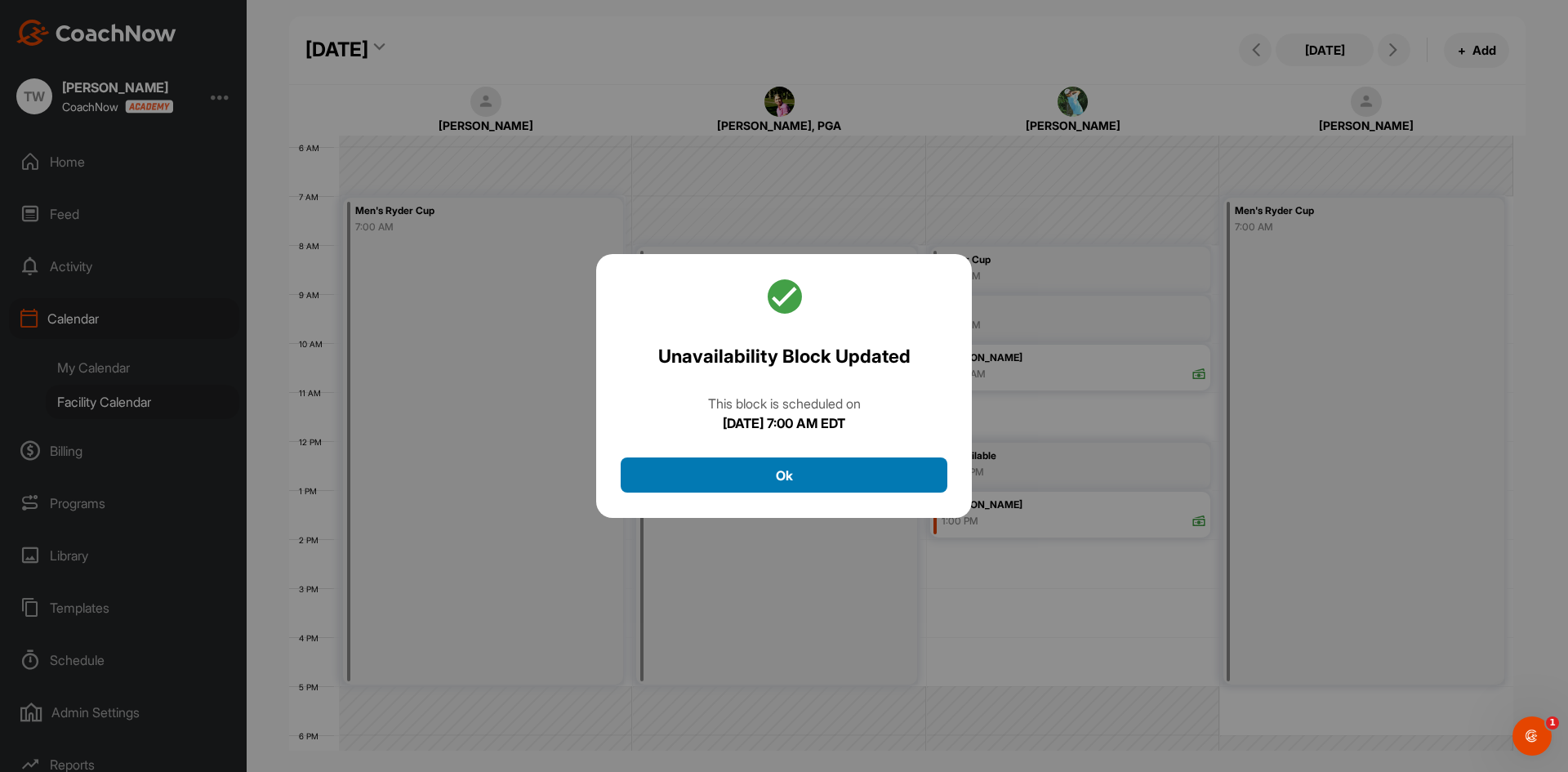
click at [824, 471] on button "Ok" at bounding box center [784, 475] width 327 height 36
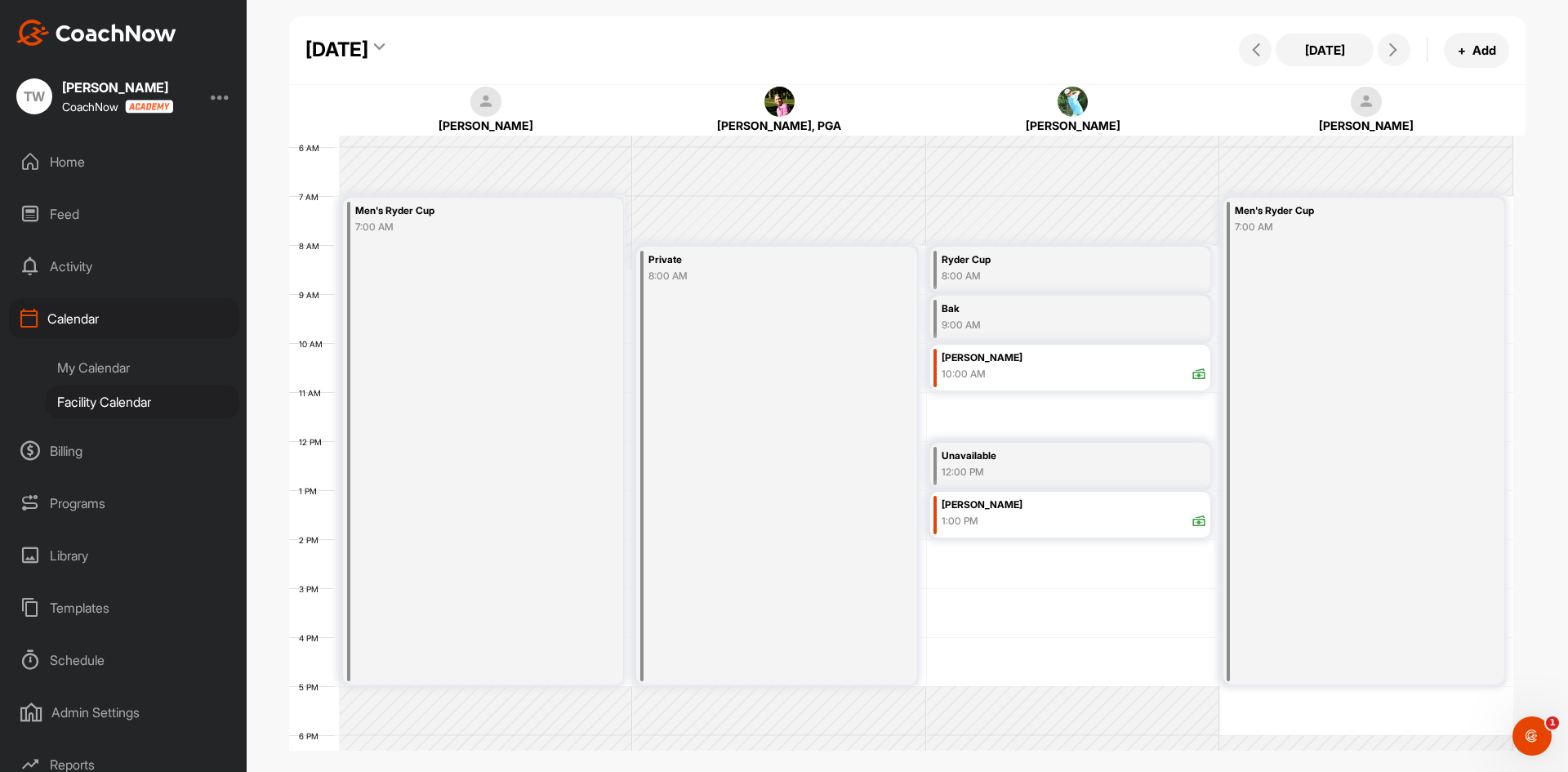
click at [368, 58] on div "[DATE]" at bounding box center [337, 50] width 63 height 30
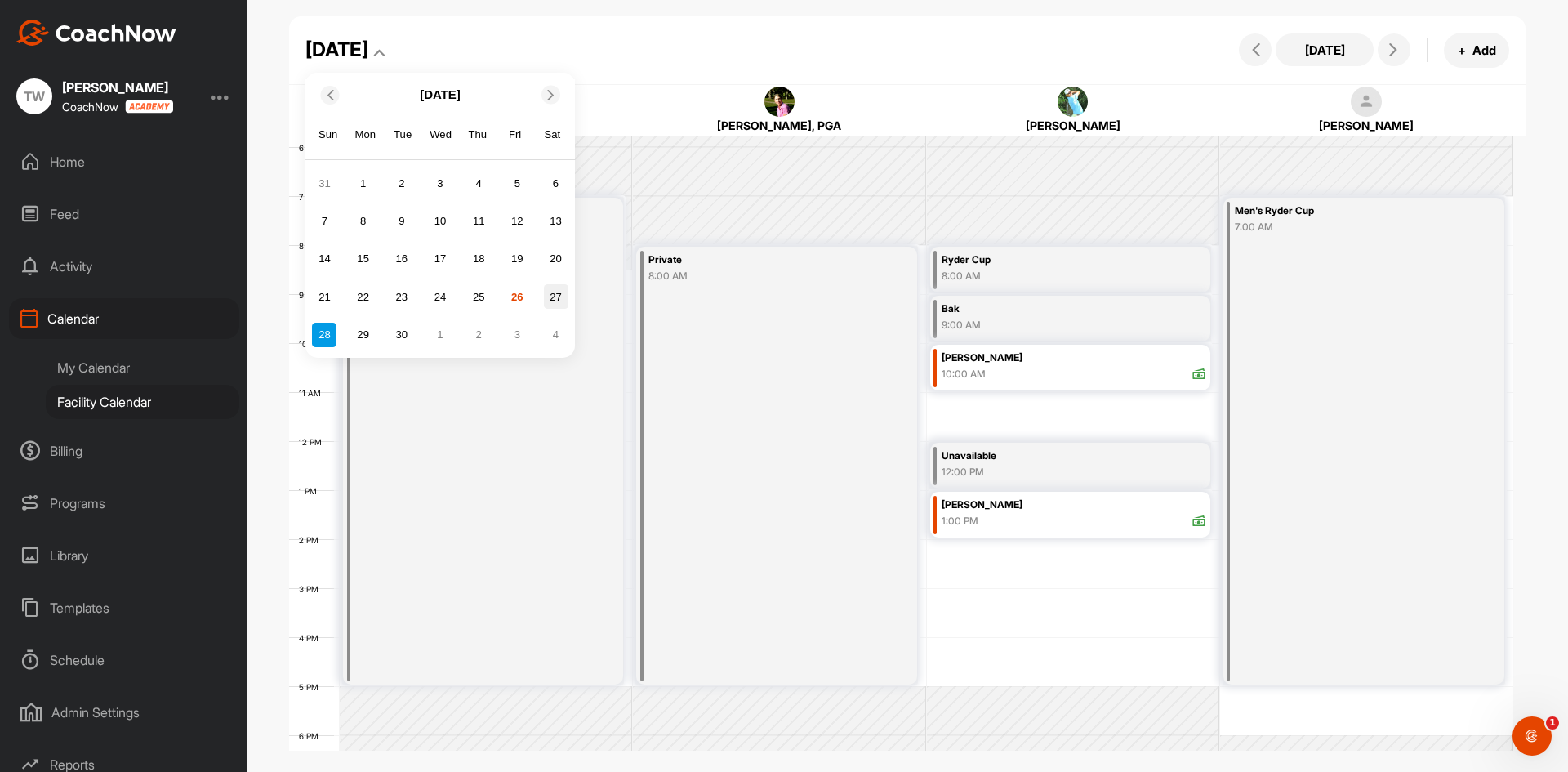
click at [563, 306] on div "27" at bounding box center [556, 296] width 25 height 25
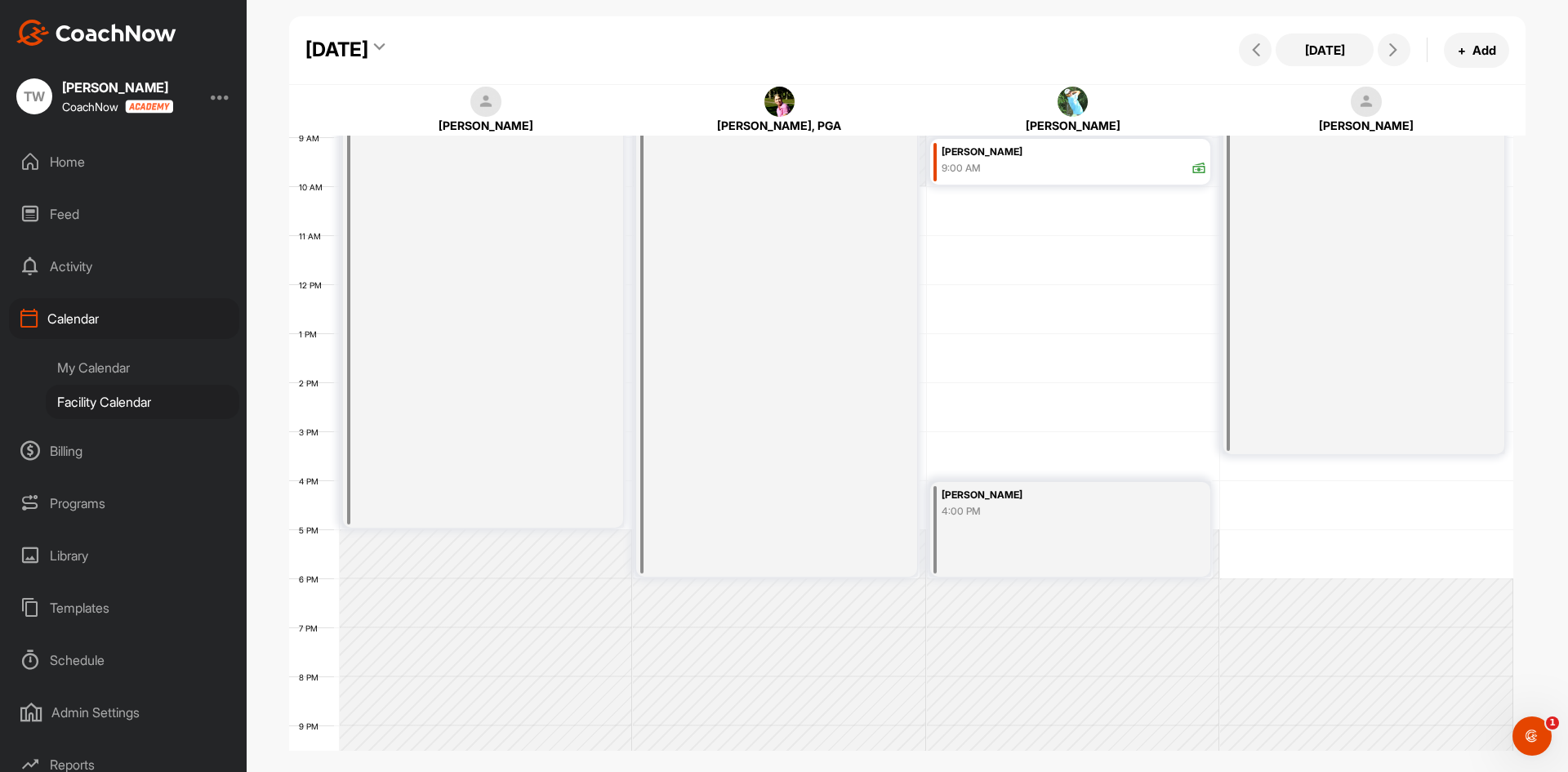
scroll to position [446, 0]
click at [368, 45] on div "[DATE]" at bounding box center [337, 50] width 63 height 30
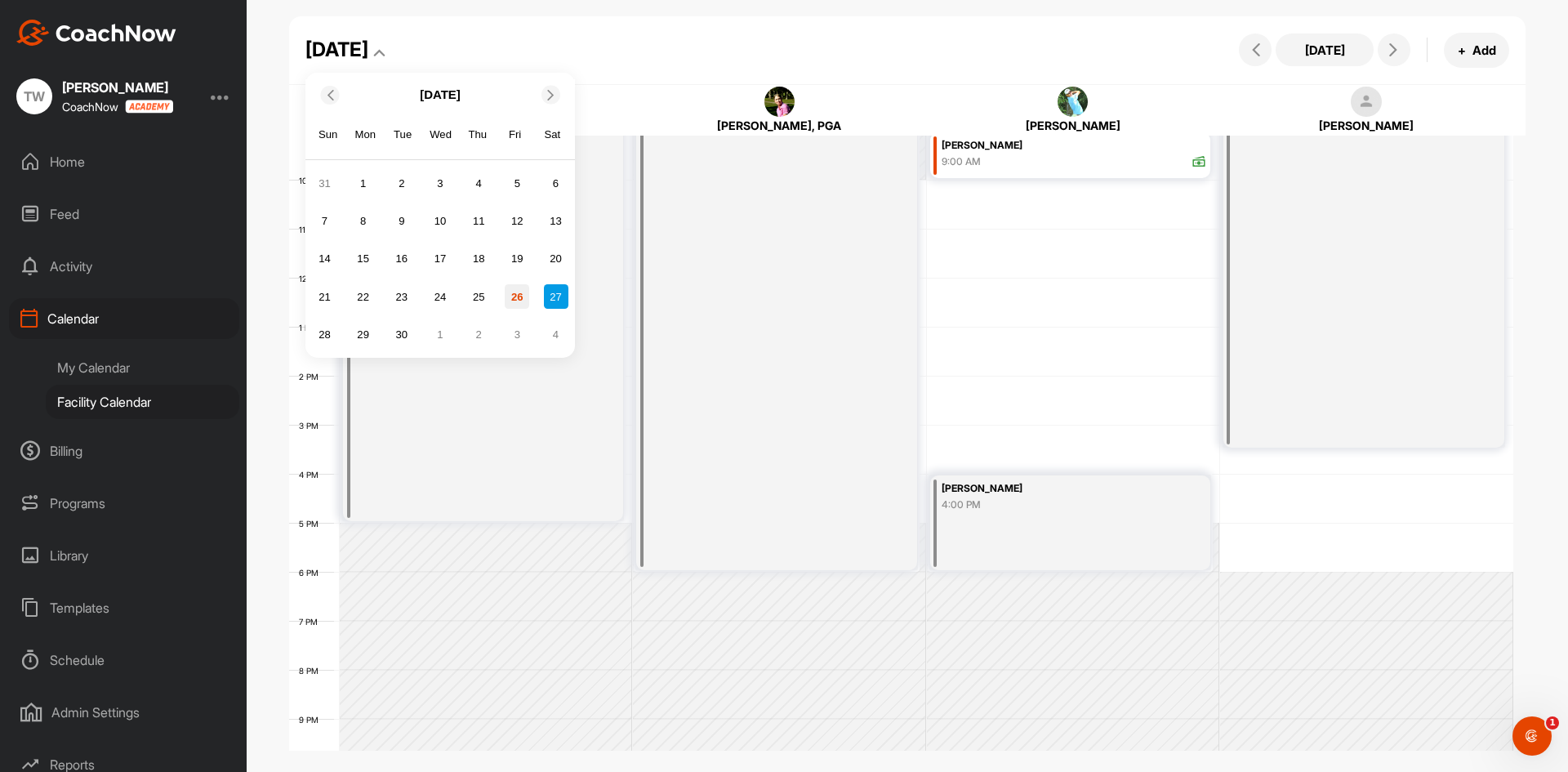
click at [521, 296] on div "26" at bounding box center [517, 296] width 25 height 25
